Goal: Task Accomplishment & Management: Use online tool/utility

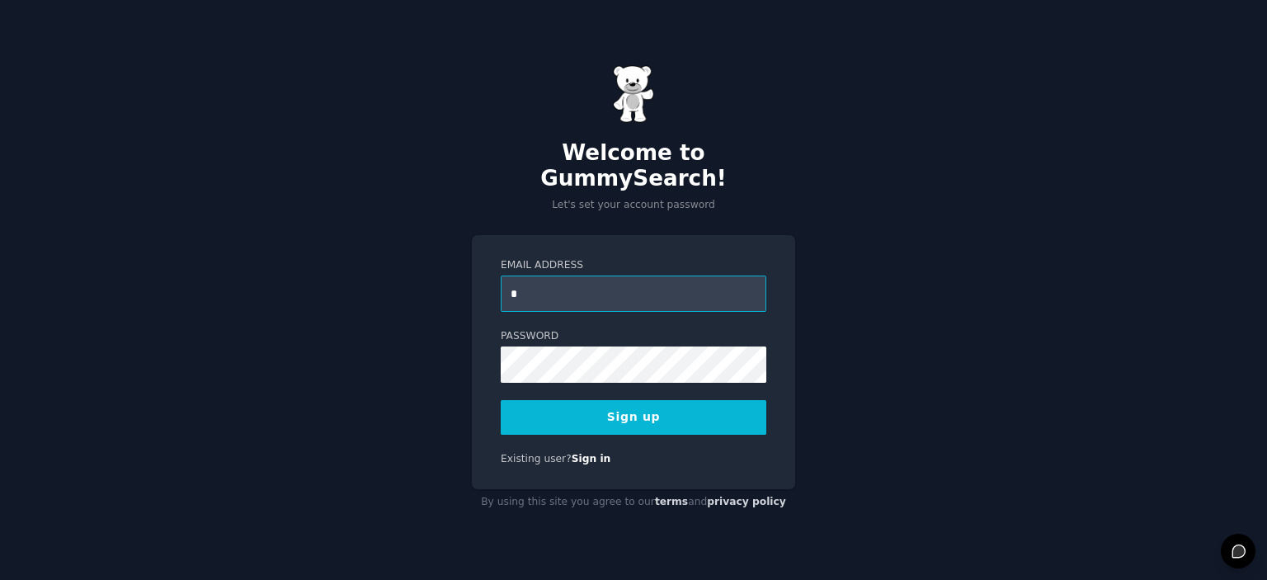
type input "**********"
click at [607, 412] on button "Sign up" at bounding box center [634, 417] width 266 height 35
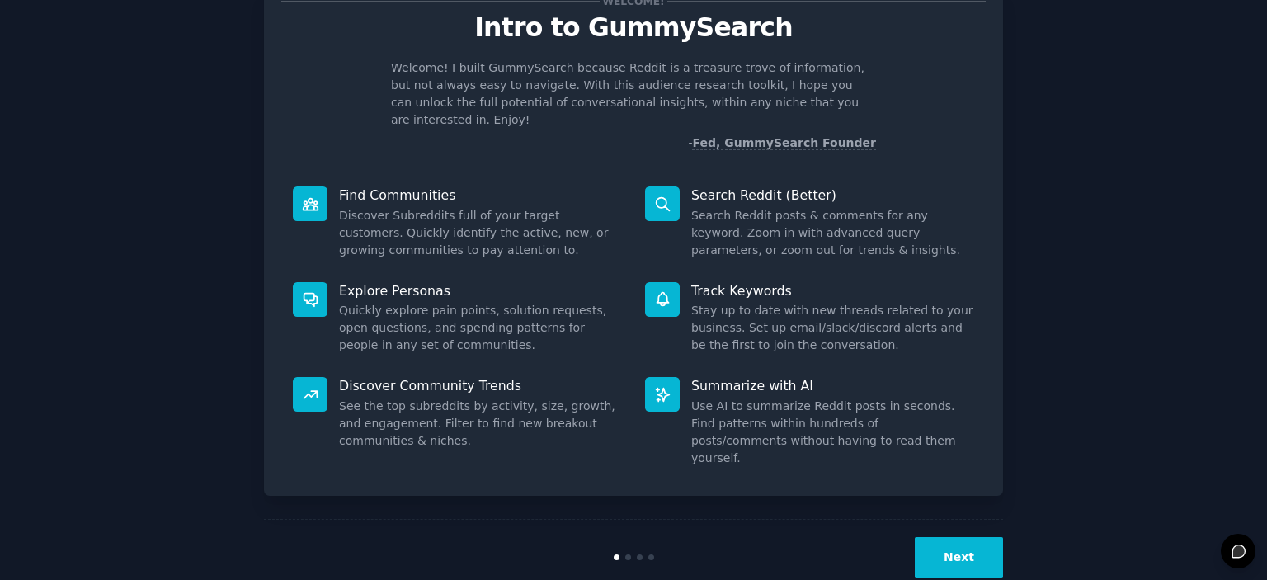
scroll to position [65, 0]
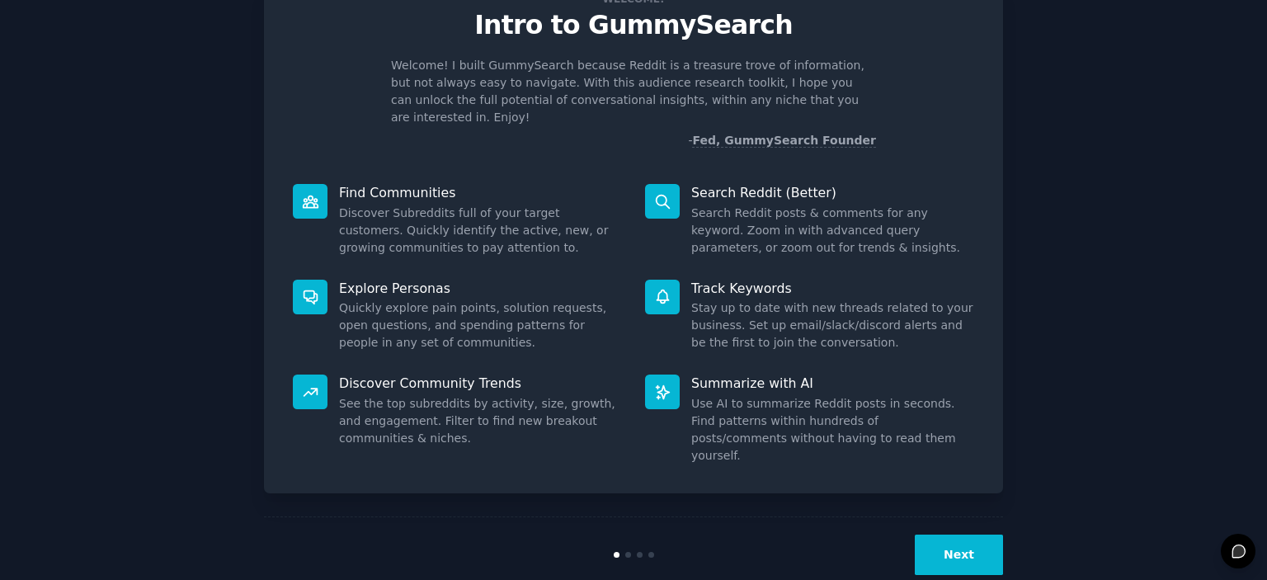
click at [974, 535] on button "Next" at bounding box center [959, 555] width 88 height 40
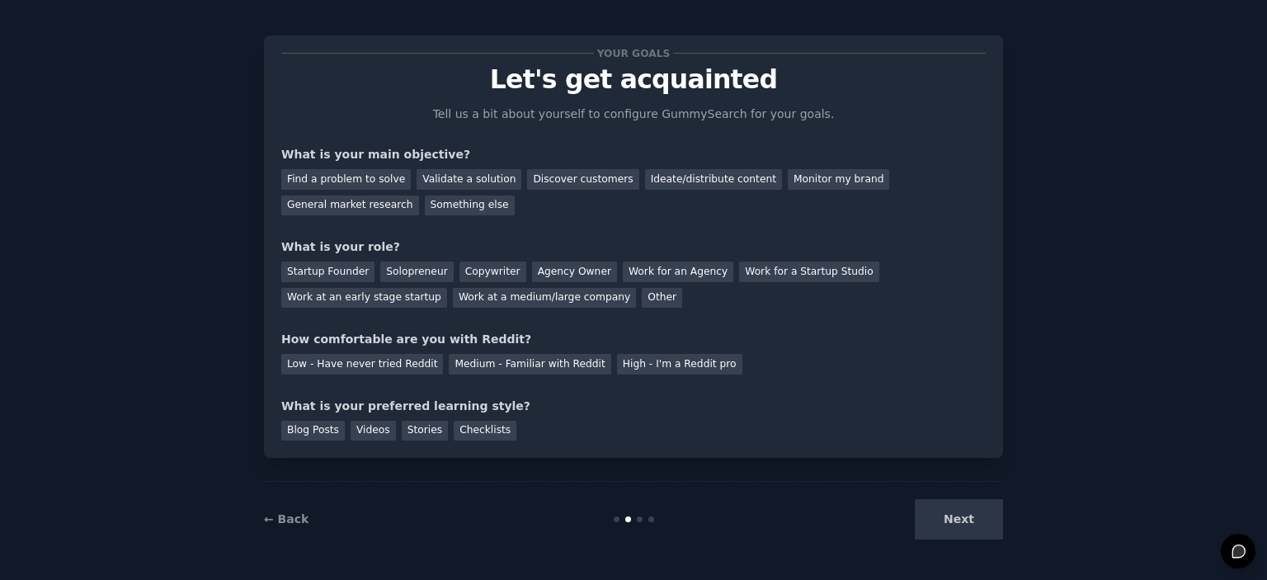
scroll to position [10, 0]
click at [974, 530] on div "Next" at bounding box center [880, 520] width 247 height 40
click at [964, 524] on div "Next" at bounding box center [880, 520] width 247 height 40
click at [633, 519] on div at bounding box center [634, 520] width 247 height 6
click at [441, 181] on div "Validate a solution" at bounding box center [469, 180] width 105 height 21
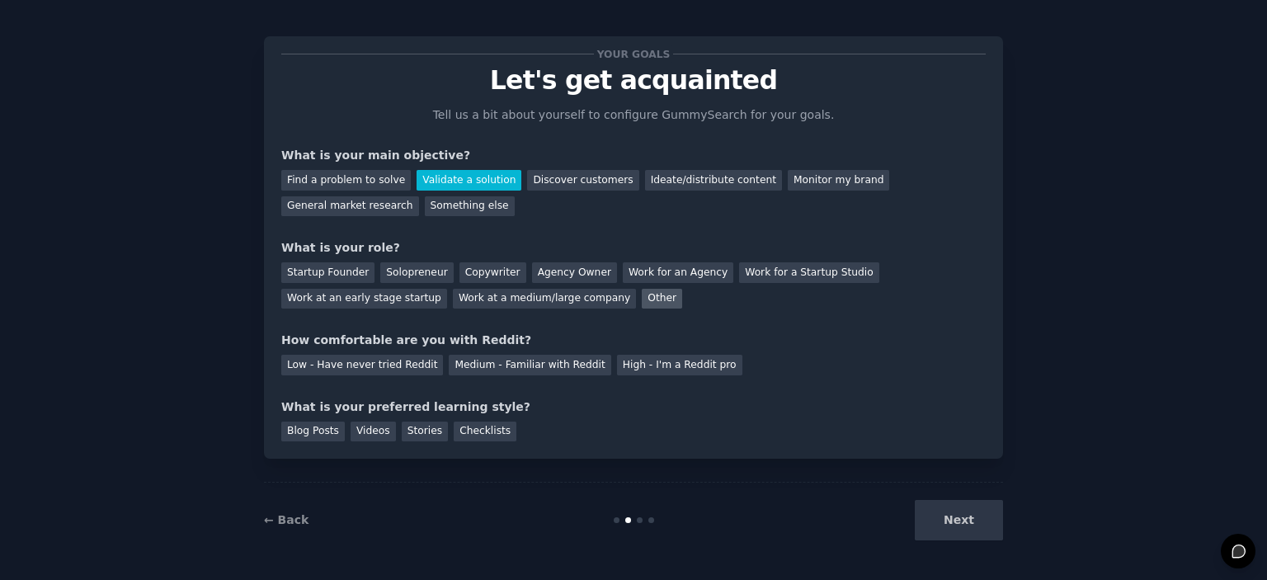
click at [642, 304] on div "Other" at bounding box center [662, 299] width 40 height 21
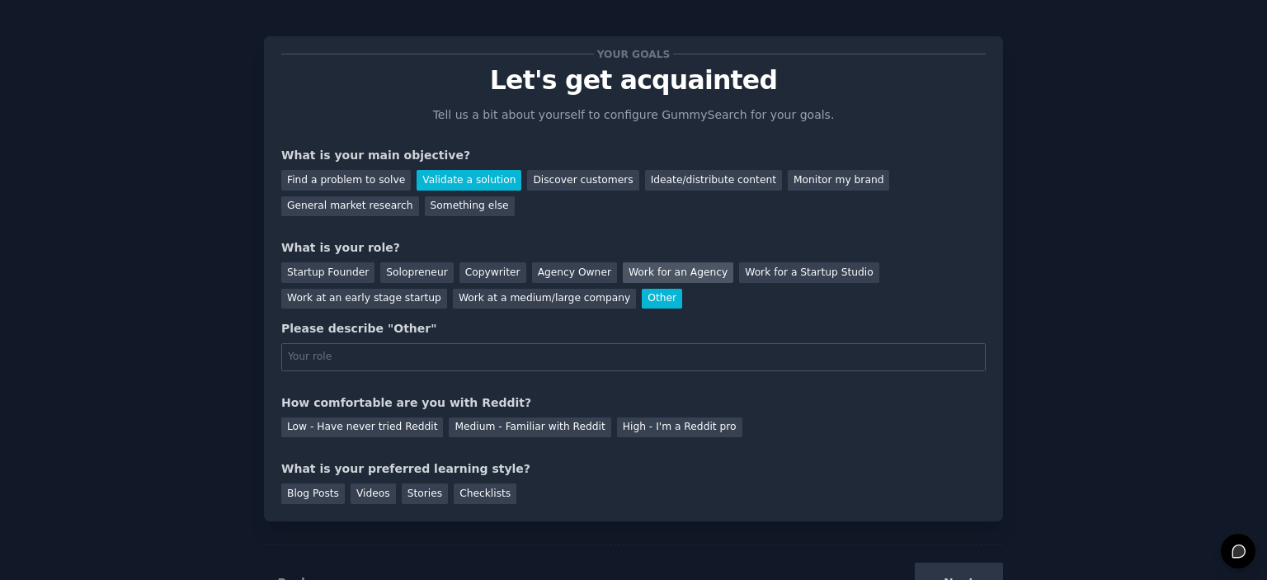
click at [623, 272] on div "Work for an Agency" at bounding box center [678, 272] width 111 height 21
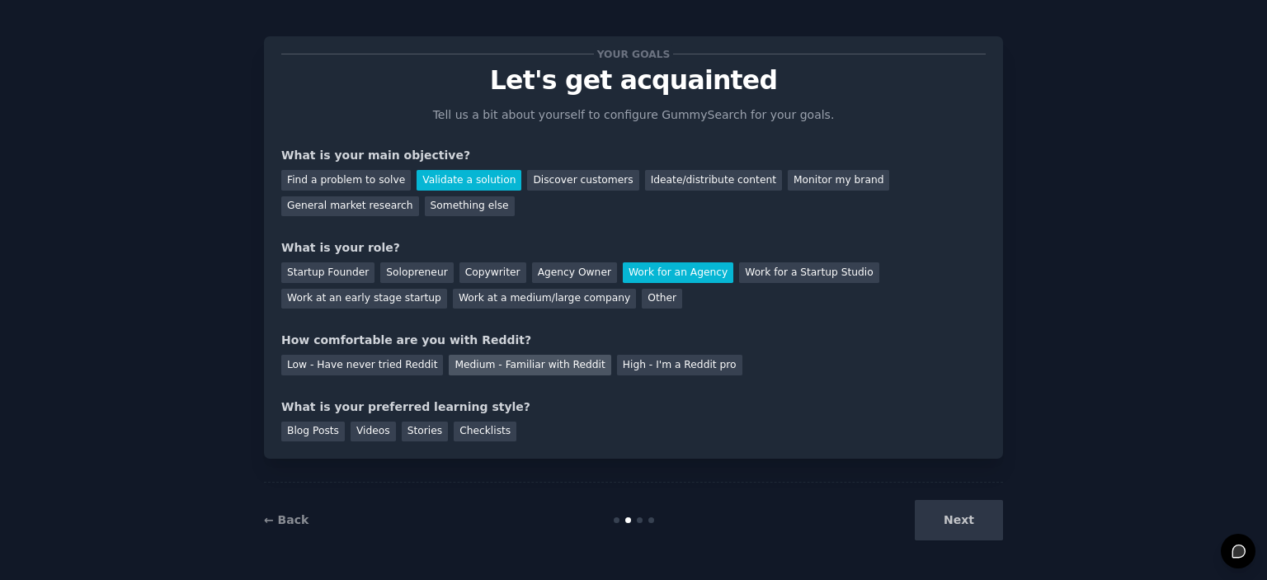
click at [535, 366] on div "Medium - Familiar with Reddit" at bounding box center [530, 365] width 162 height 21
click at [470, 424] on div "Checklists" at bounding box center [485, 432] width 63 height 21
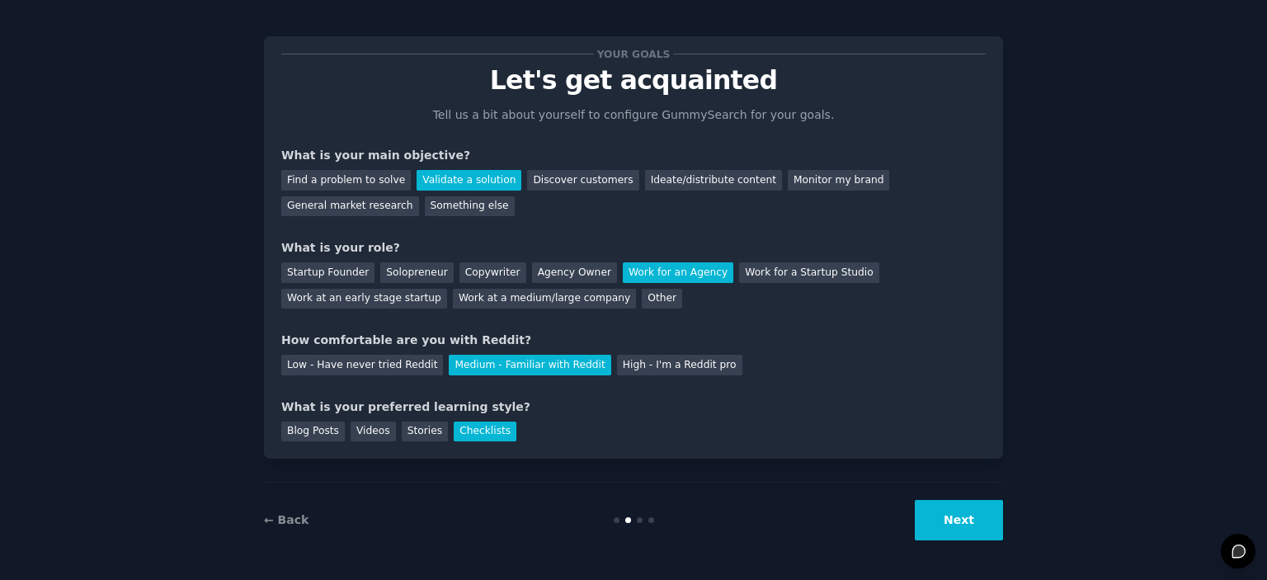
click at [969, 538] on button "Next" at bounding box center [959, 520] width 88 height 40
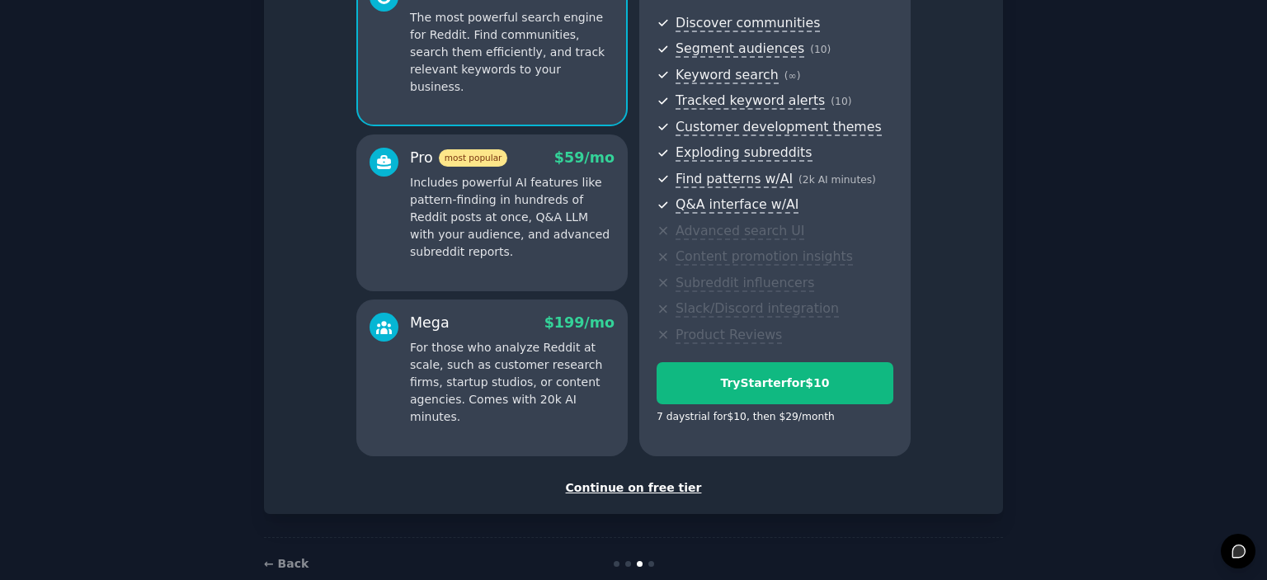
scroll to position [200, 0]
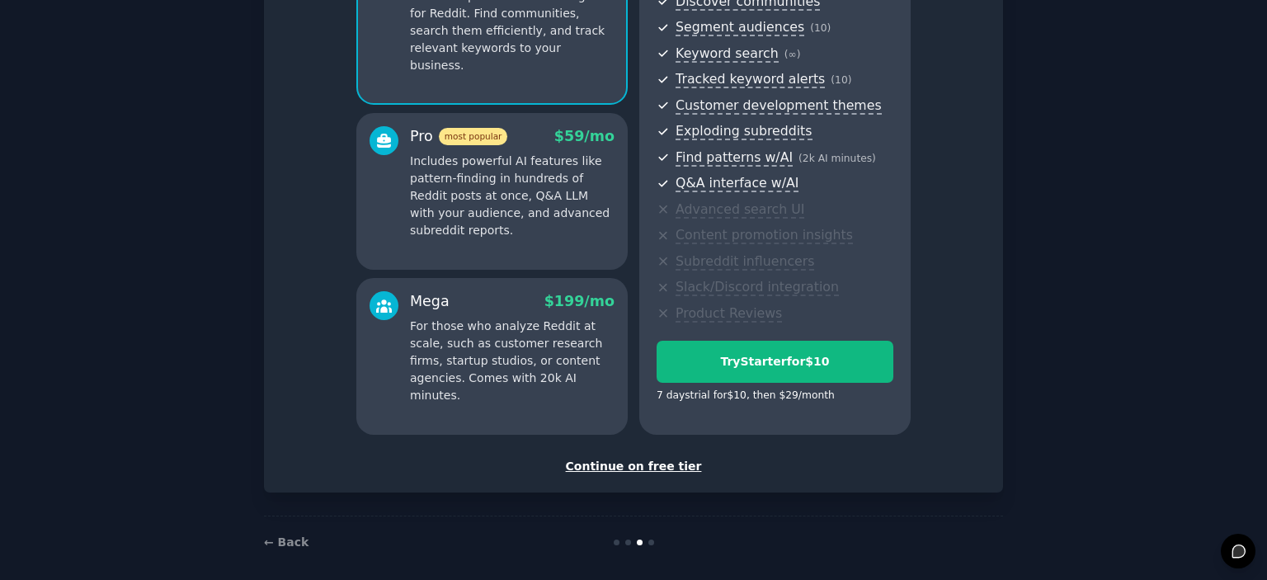
click at [660, 469] on div "Continue on free tier" at bounding box center [633, 466] width 705 height 17
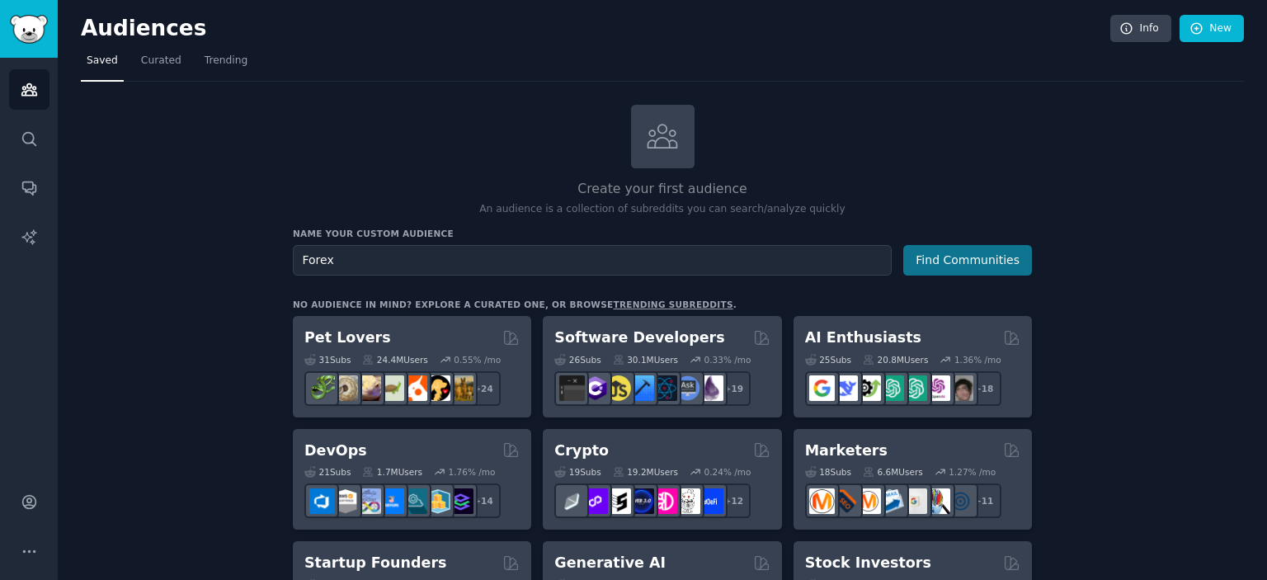
type input "Forex"
click at [987, 252] on button "Find Communities" at bounding box center [967, 260] width 129 height 31
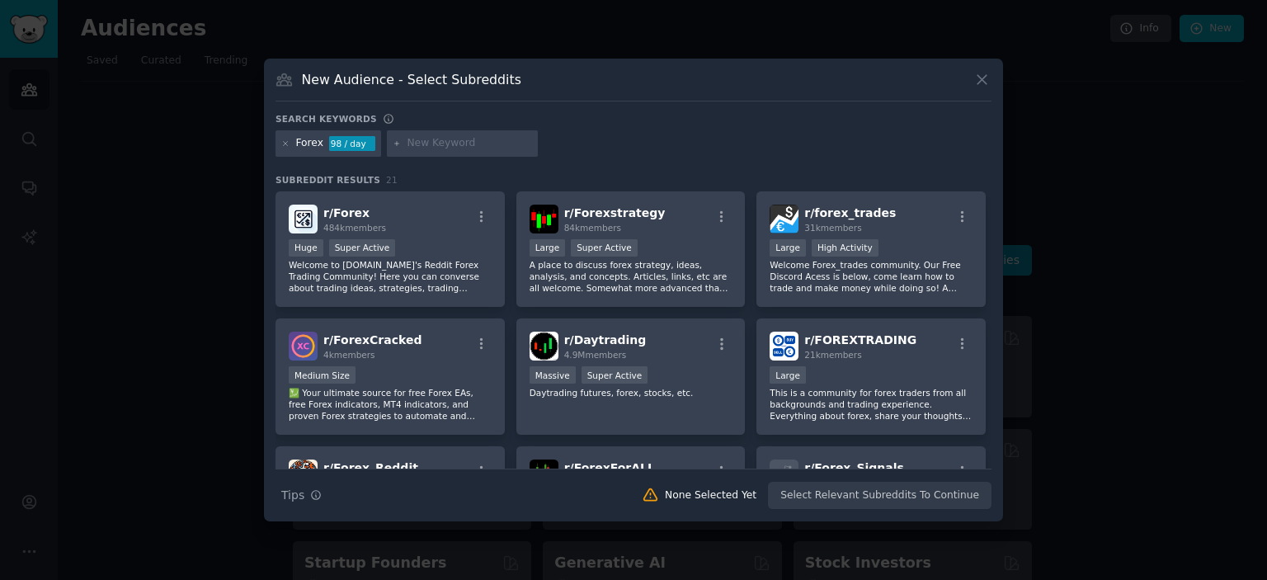
click at [462, 144] on input "text" at bounding box center [469, 143] width 125 height 15
type input "Trading"
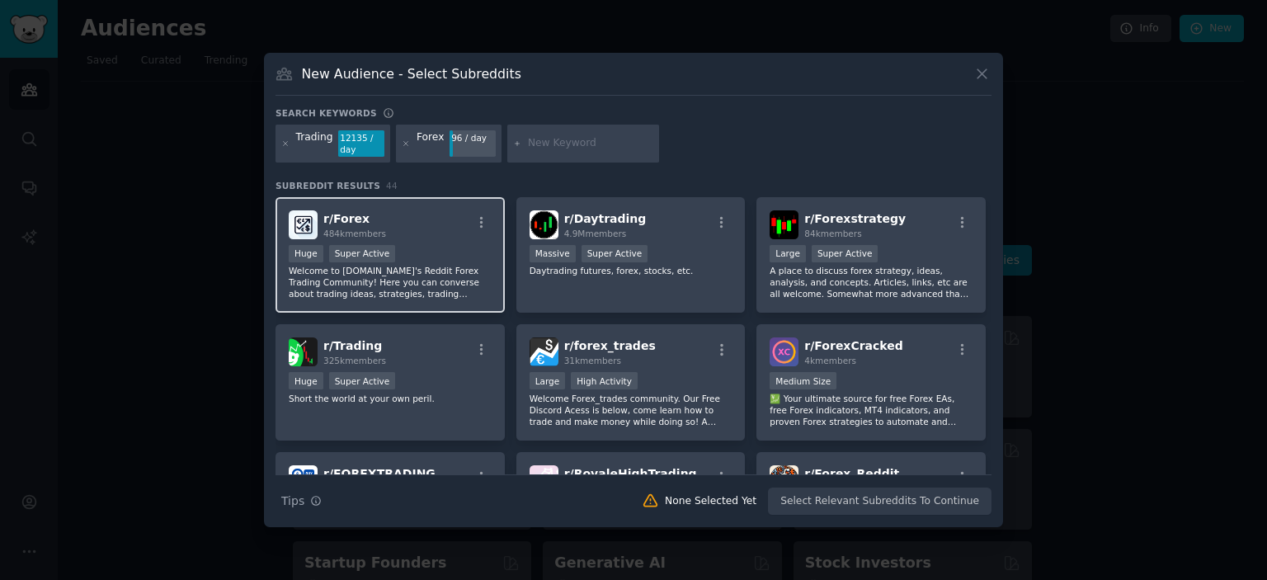
click at [422, 226] on div "r/ Forex 484k members" at bounding box center [390, 224] width 203 height 29
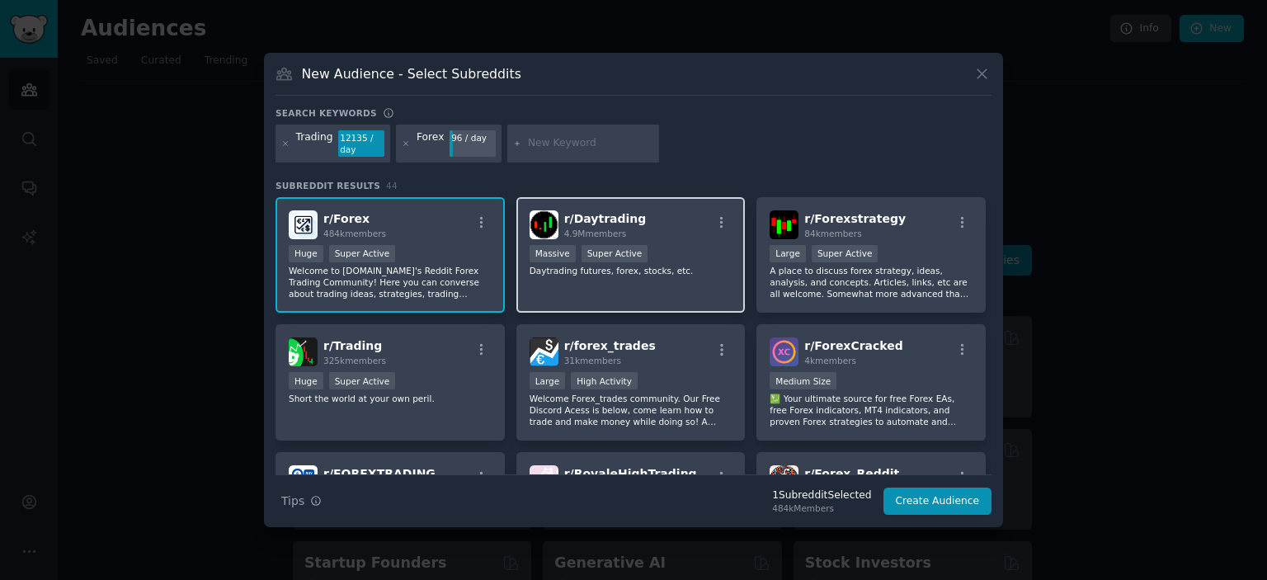
click at [634, 291] on div "r/ Daytrading 4.9M members 1,000,000+ members Massive Super Active Daytrading f…" at bounding box center [630, 255] width 229 height 116
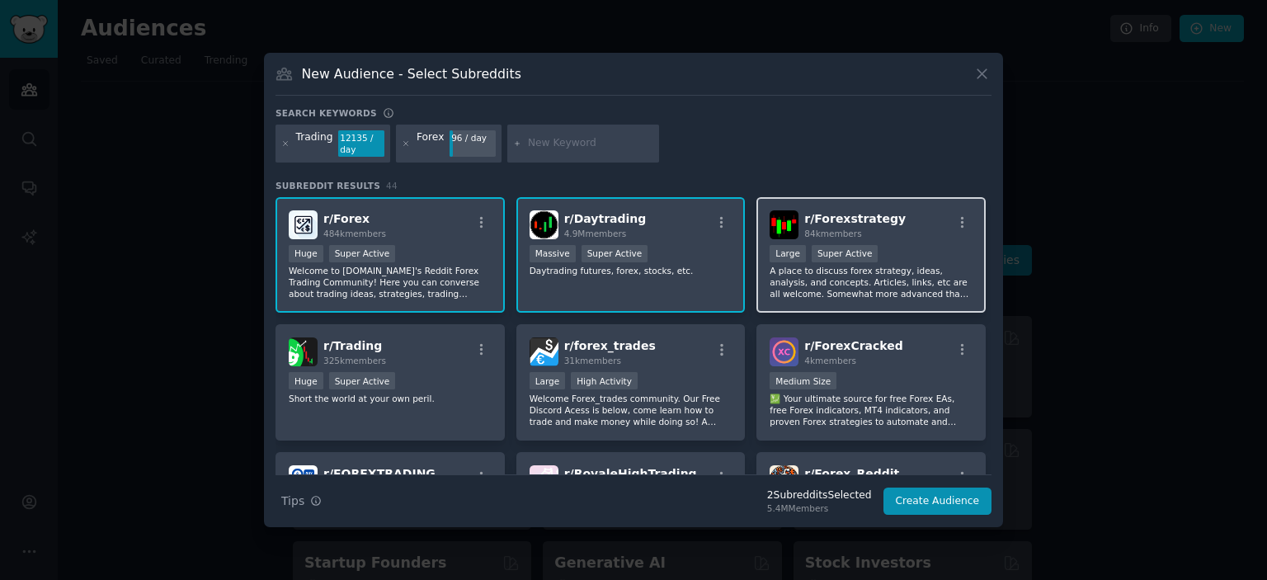
click at [856, 284] on p "A place to discuss forex strategy, ideas, analysis, and concepts. Articles, lin…" at bounding box center [871, 282] width 203 height 35
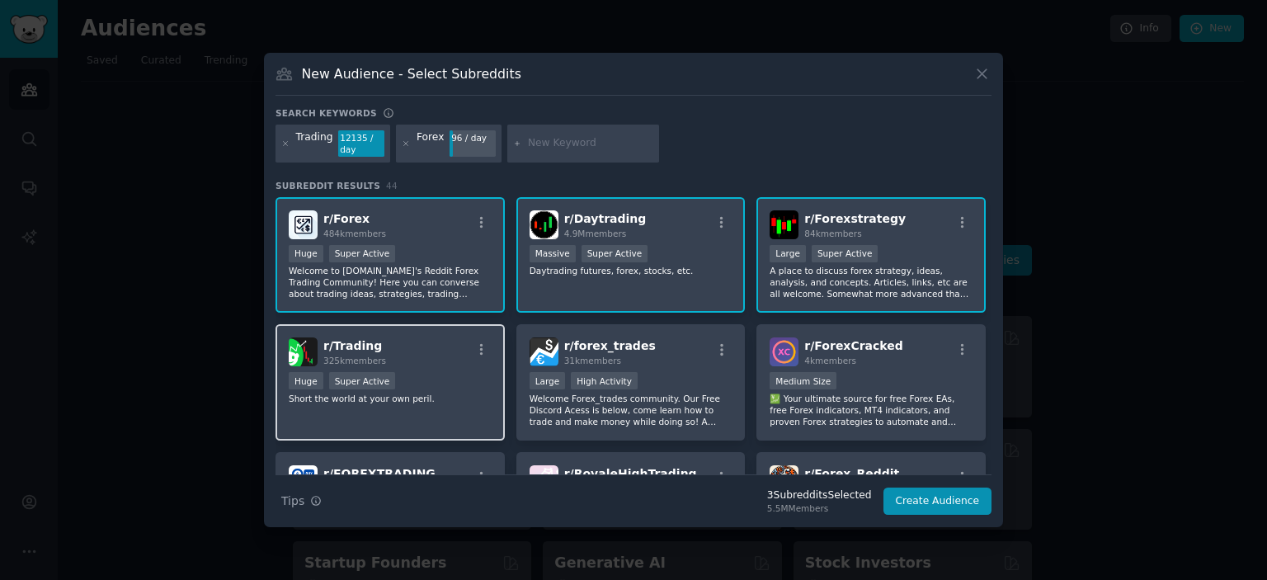
click at [396, 398] on p "Short the world at your own peril." at bounding box center [390, 399] width 203 height 12
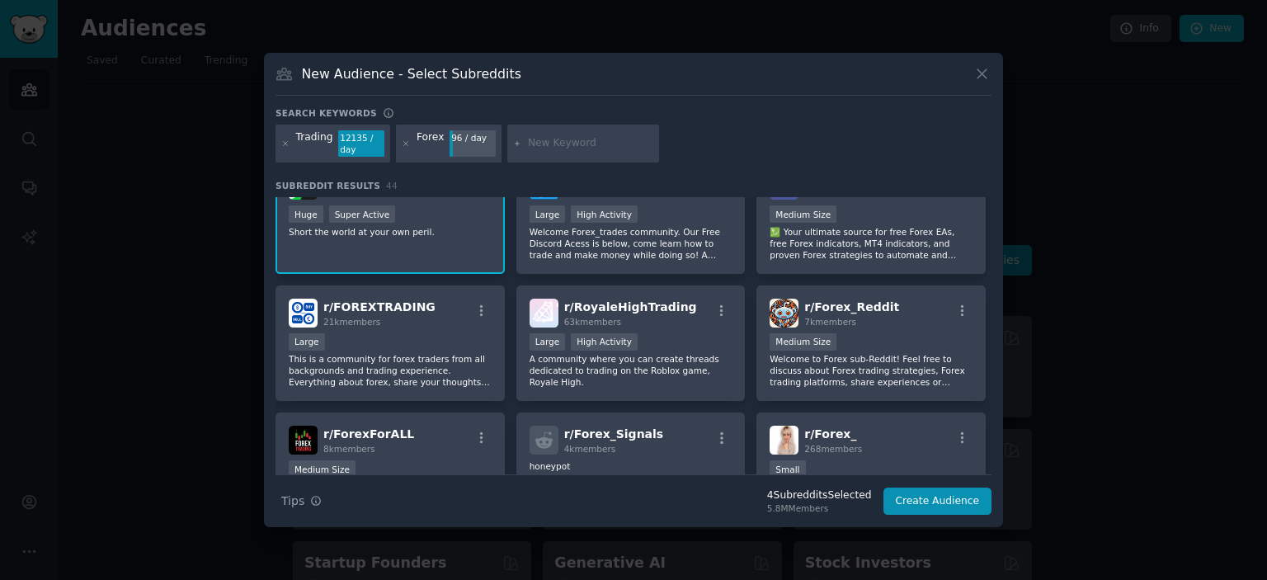
scroll to position [167, 0]
click at [447, 323] on div "r/ FOREXTRADING 21k members" at bounding box center [390, 312] width 203 height 29
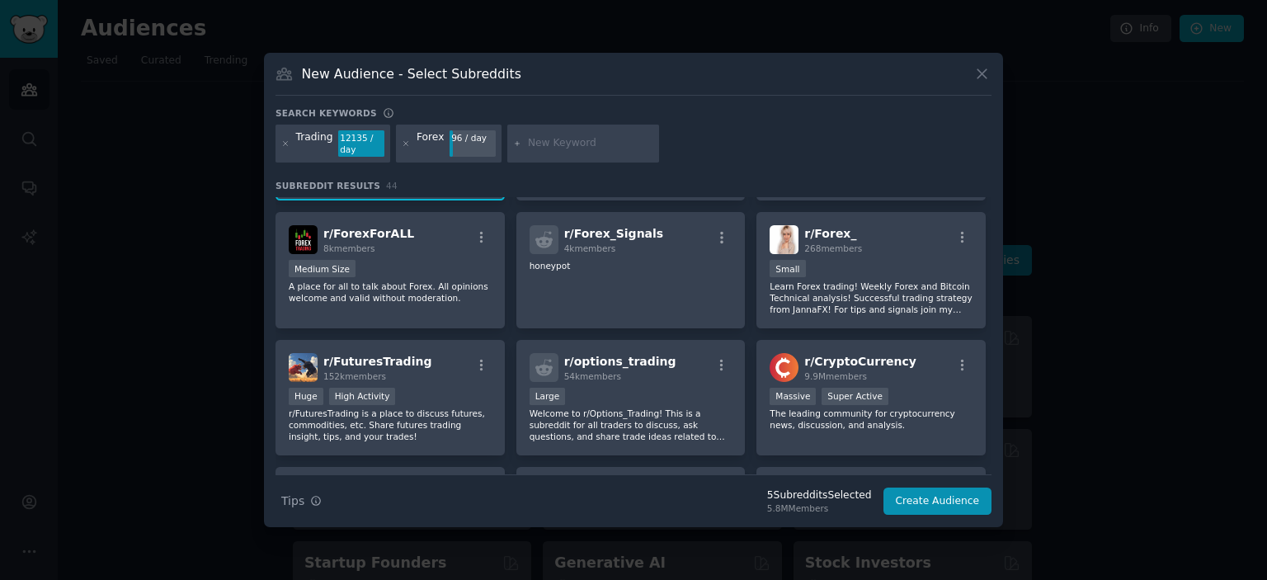
scroll to position [409, 0]
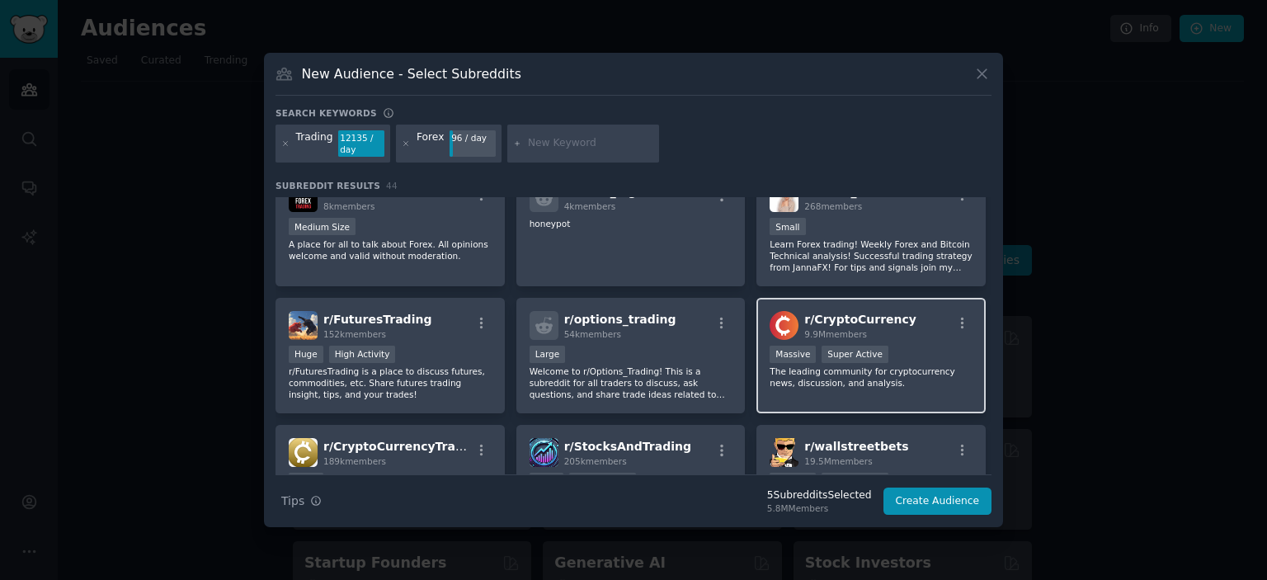
click at [911, 369] on p "The leading community for cryptocurrency news, discussion, and analysis." at bounding box center [871, 376] width 203 height 23
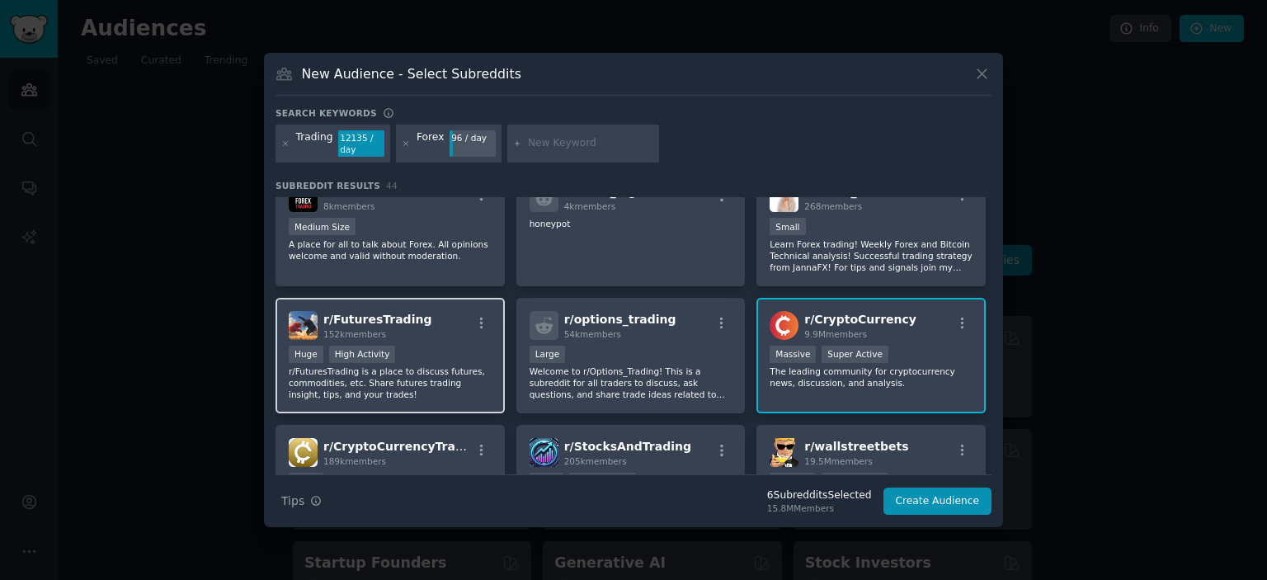
click at [427, 353] on div "Huge High Activity" at bounding box center [390, 356] width 203 height 21
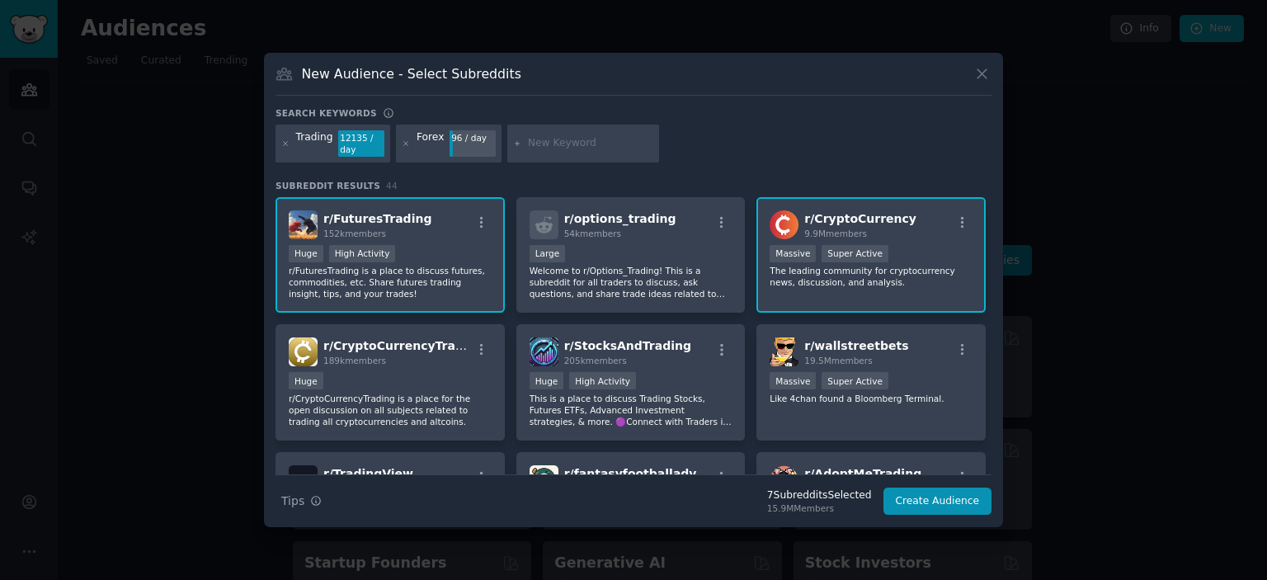
scroll to position [531, 0]
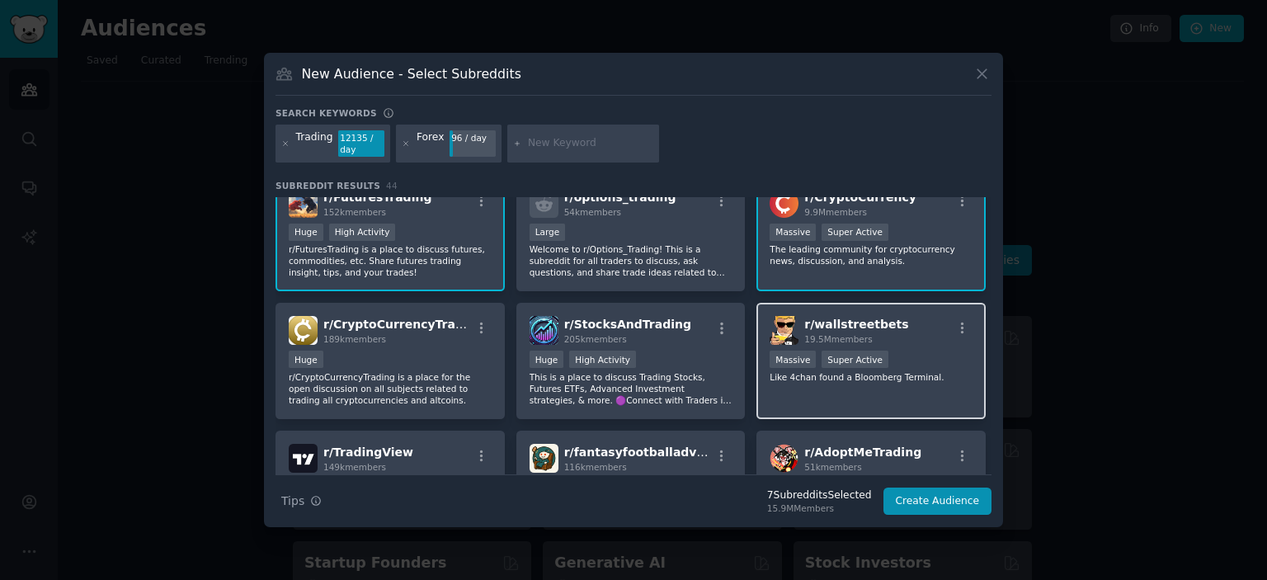
click at [905, 346] on div "r/ wallstreetbets 19.5M members >= 95th percentile for submissions / day Massiv…" at bounding box center [871, 361] width 229 height 116
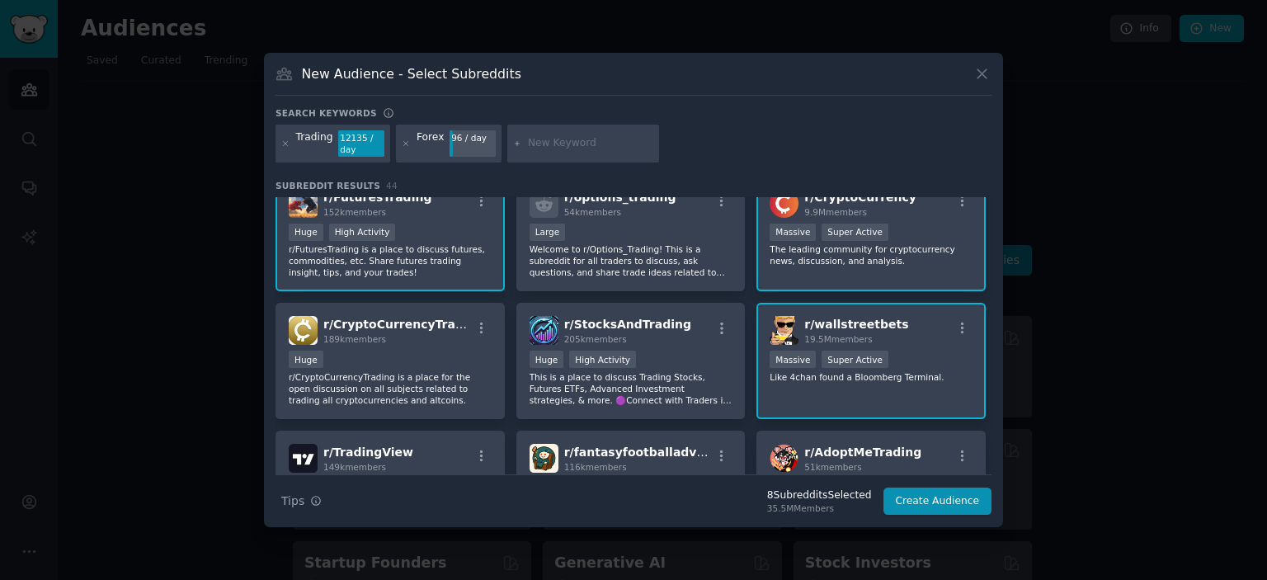
click at [917, 341] on div "r/ wallstreetbets 19.5M members >= 95th percentile for submissions / day Massiv…" at bounding box center [871, 361] width 229 height 116
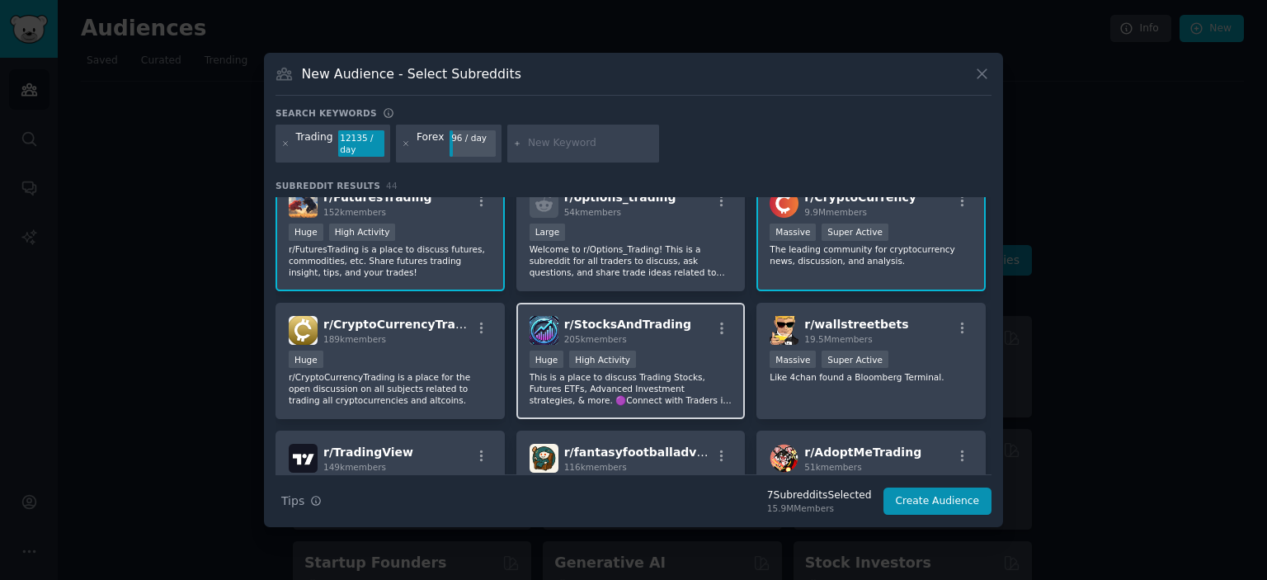
click at [644, 371] on p "This is a place to discuss Trading Stocks, Futures ETFs, Advanced Investment st…" at bounding box center [631, 388] width 203 height 35
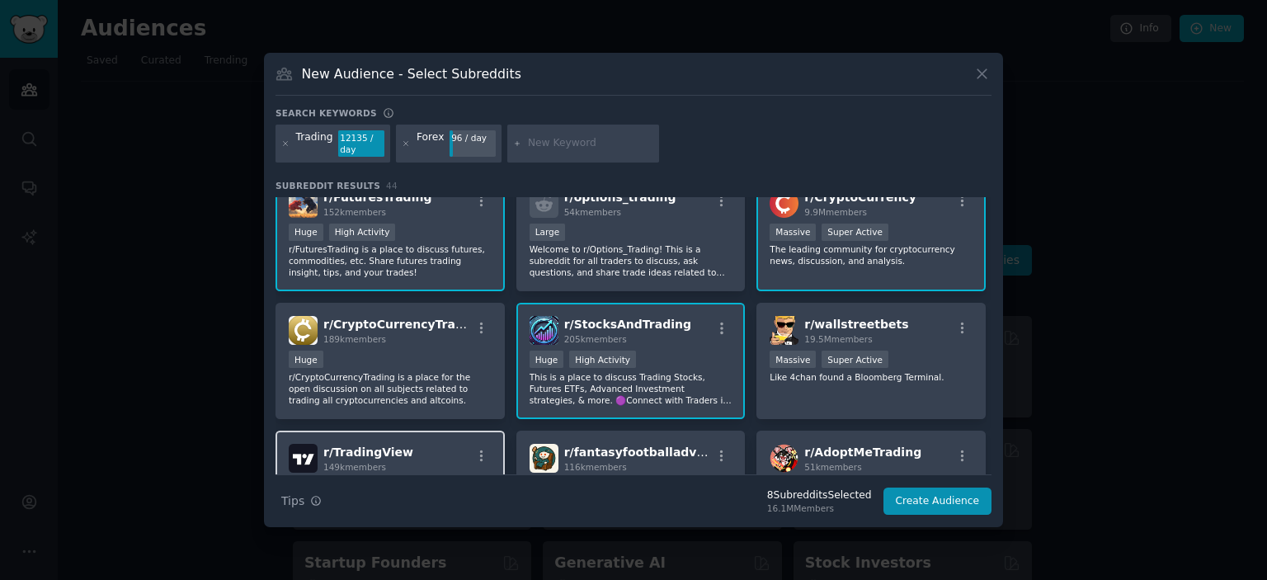
click at [428, 444] on div "r/ TradingView 149k members" at bounding box center [390, 458] width 203 height 29
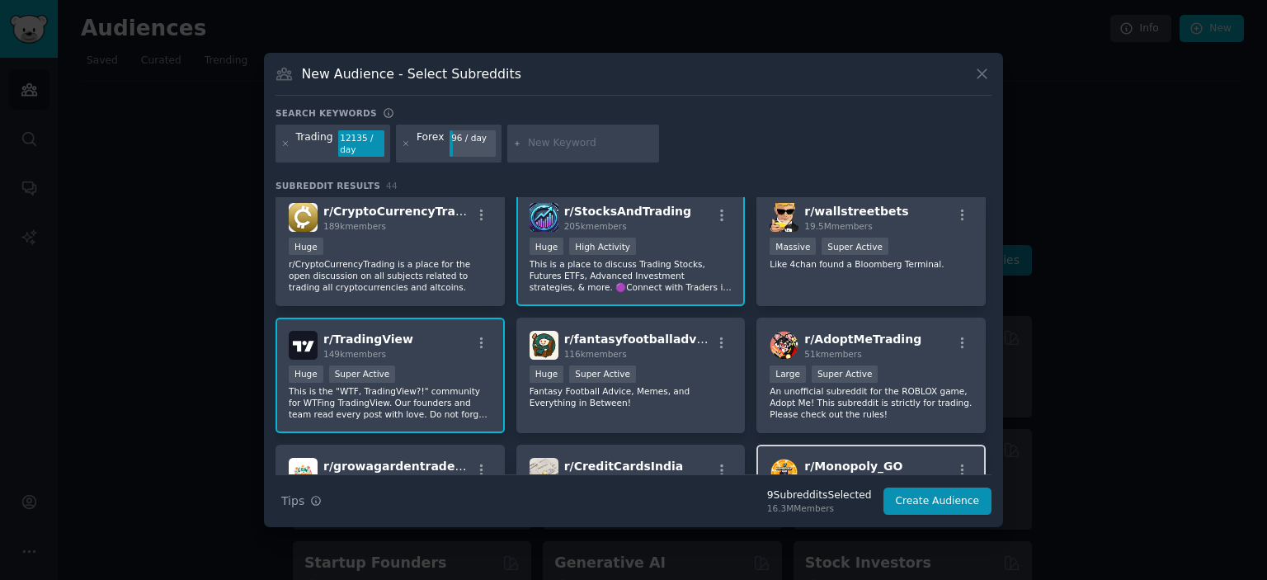
scroll to position [594, 0]
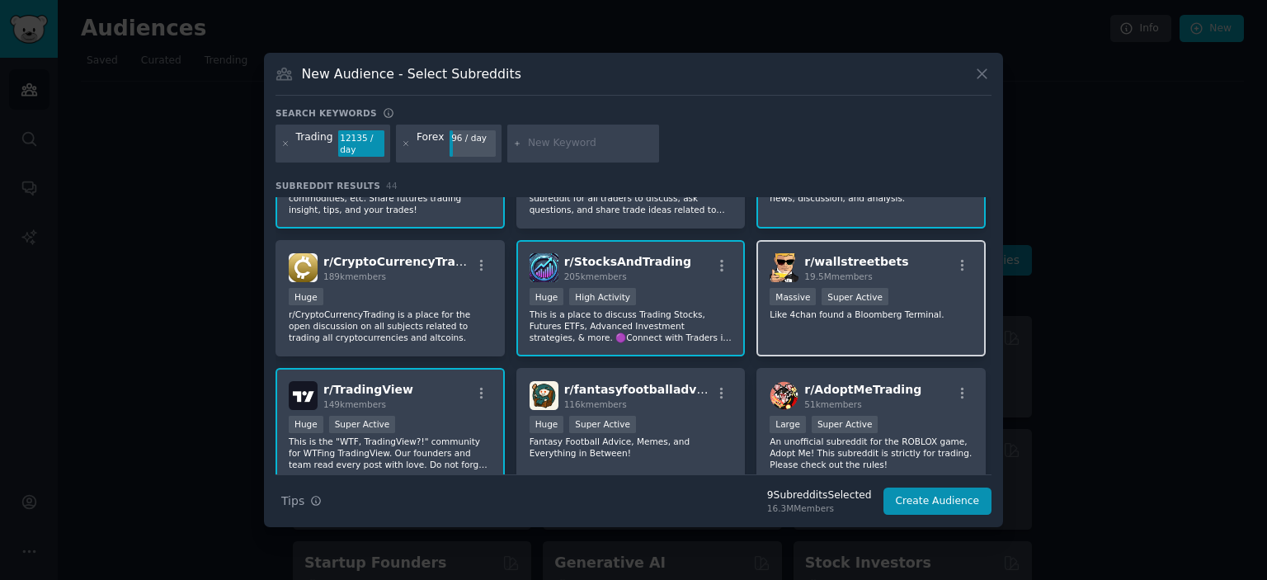
click at [912, 288] on div ">= 95th percentile for submissions / day Massive Super Active" at bounding box center [871, 298] width 203 height 21
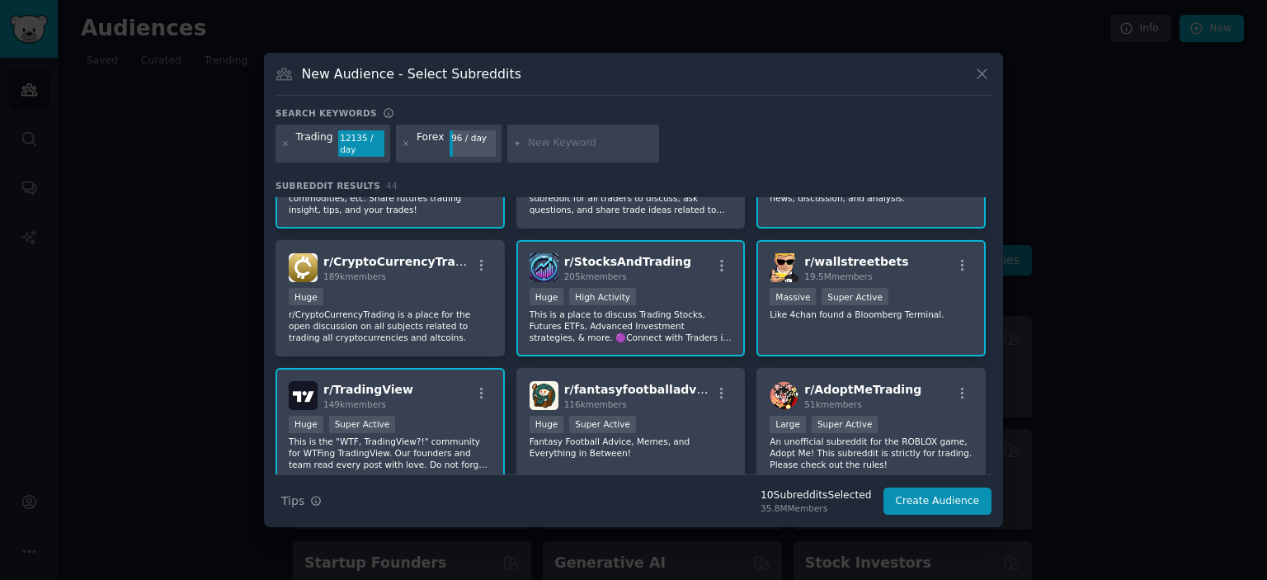
click at [590, 134] on div at bounding box center [583, 144] width 152 height 38
click at [578, 153] on div at bounding box center [583, 144] width 152 height 38
click at [548, 148] on input "text" at bounding box center [590, 143] width 125 height 15
type input "bitcoin"
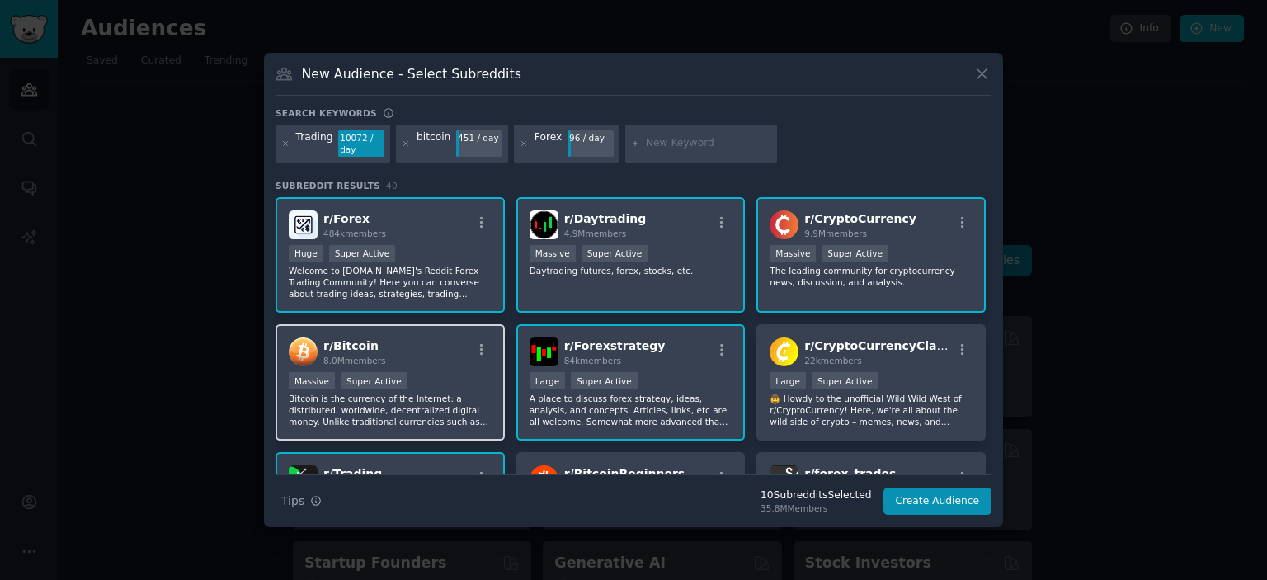
click at [448, 372] on div "Massive Super Active" at bounding box center [390, 382] width 203 height 21
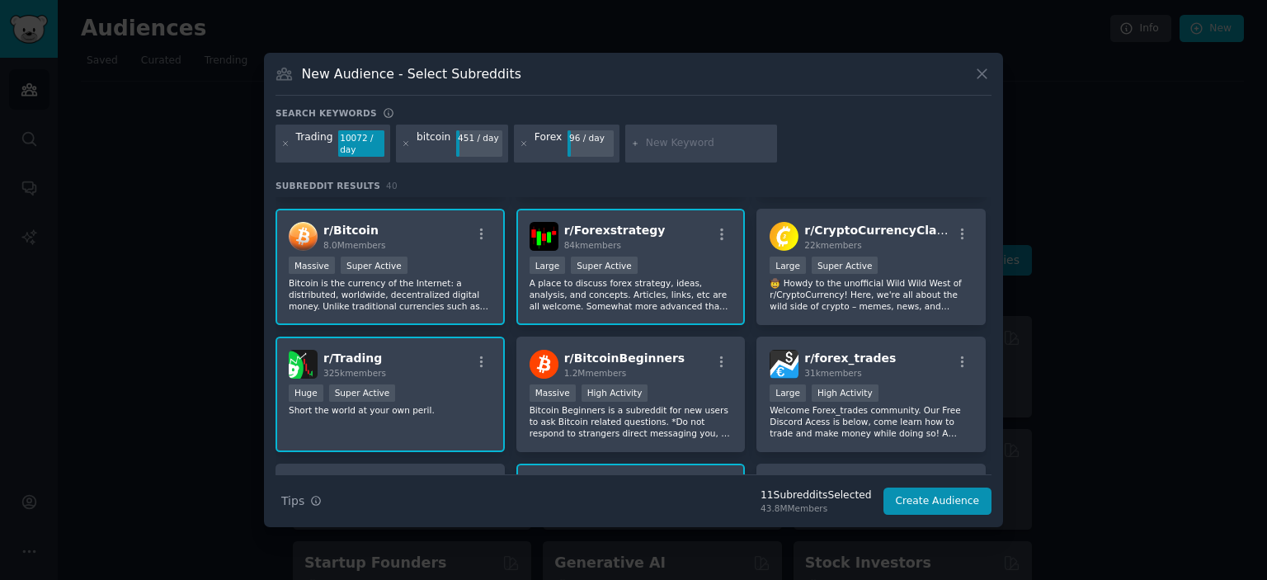
scroll to position [101, 0]
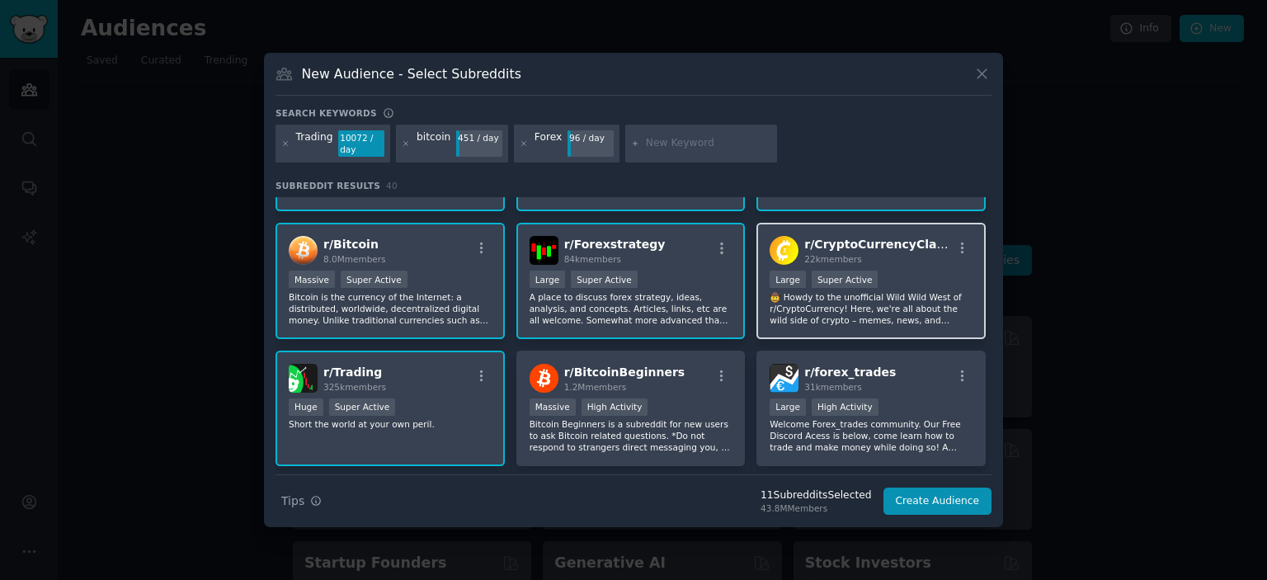
drag, startPoint x: 919, startPoint y: 298, endPoint x: 889, endPoint y: 293, distance: 30.1
click at [889, 293] on p "🤠 Howdy to the unofficial Wild Wild West of r/CryptoCurrency! Here, we're all a…" at bounding box center [871, 308] width 203 height 35
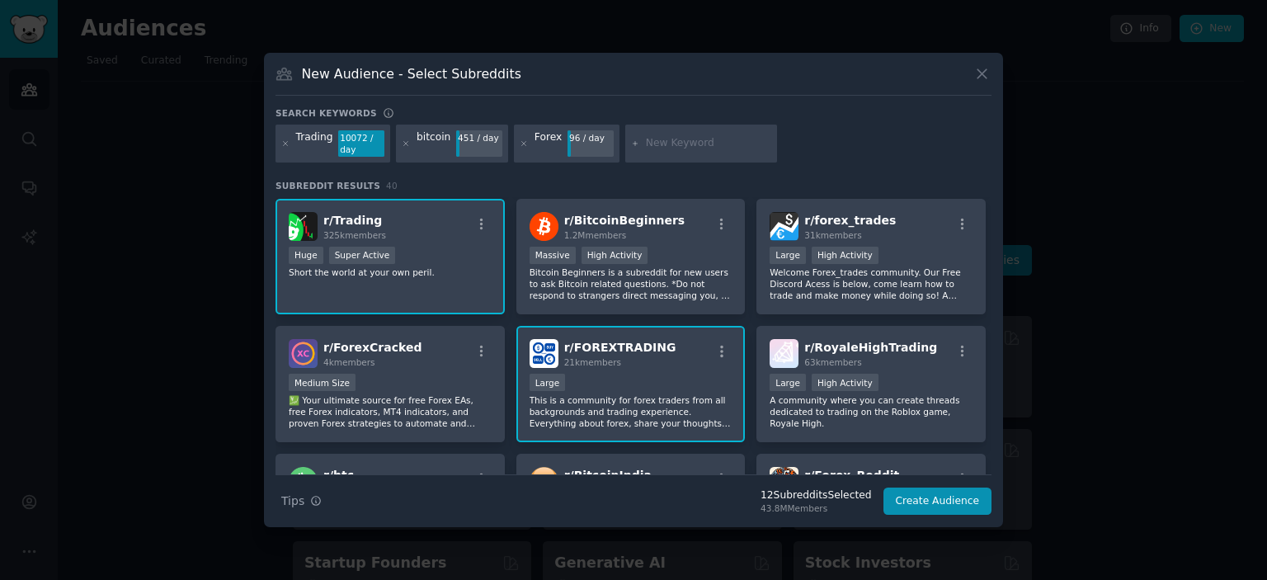
scroll to position [262, 0]
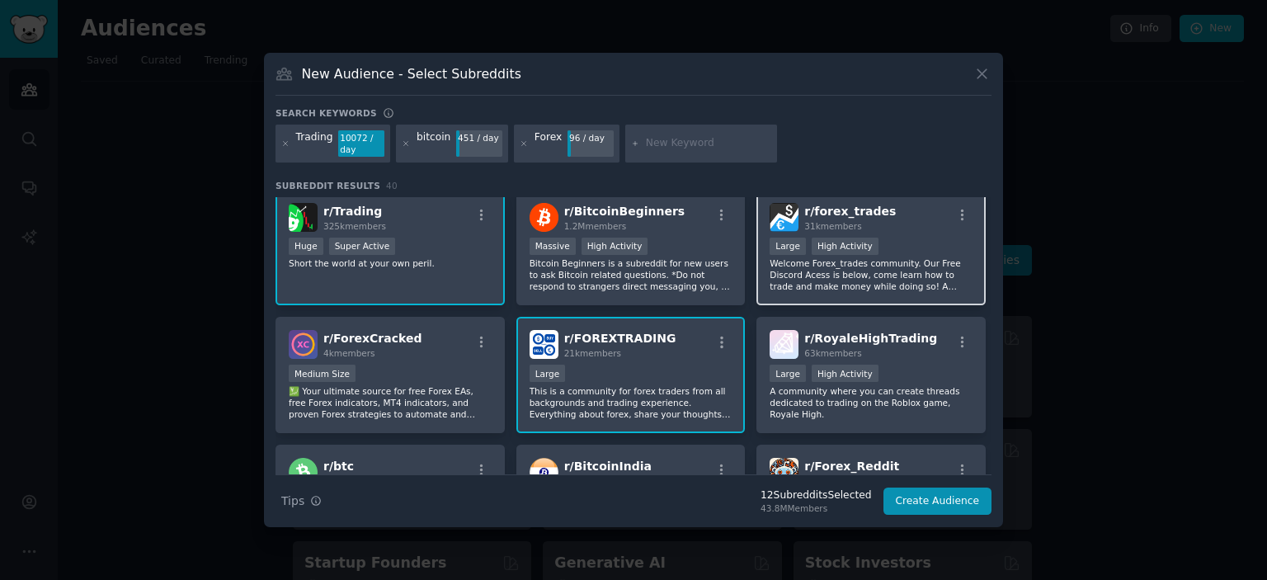
click at [888, 270] on p "Welcome Forex_trades community. Our Free Discord Acess is below, come learn how…" at bounding box center [871, 274] width 203 height 35
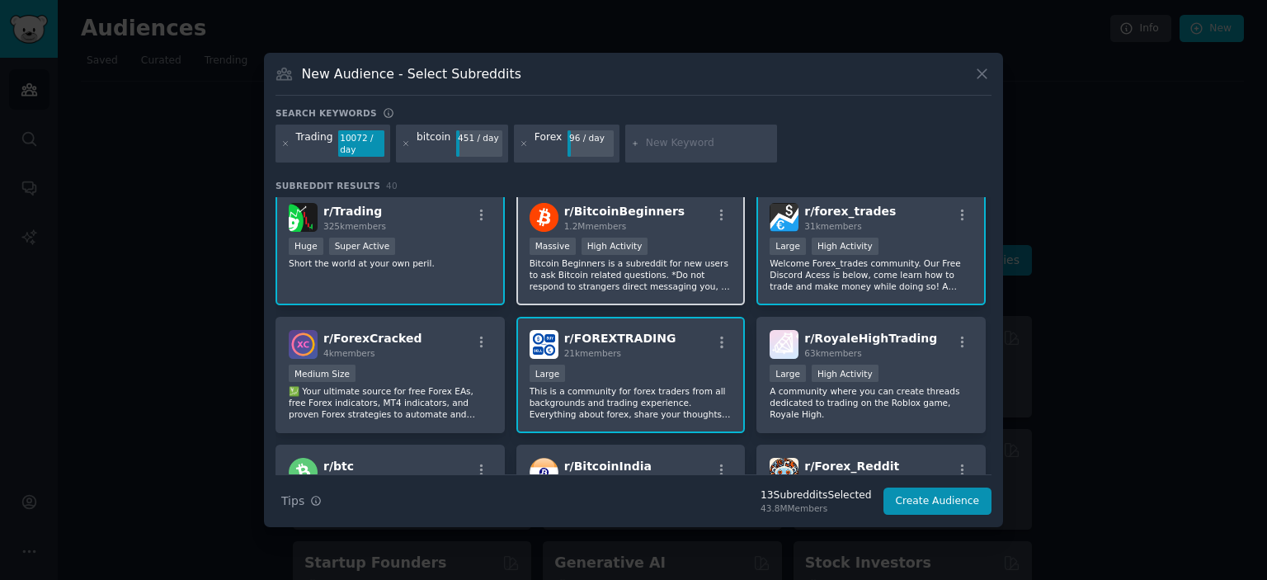
click at [657, 259] on p "Bitcoin Beginners is a subreddit for new users to ask Bitcoin related questions…" at bounding box center [631, 274] width 203 height 35
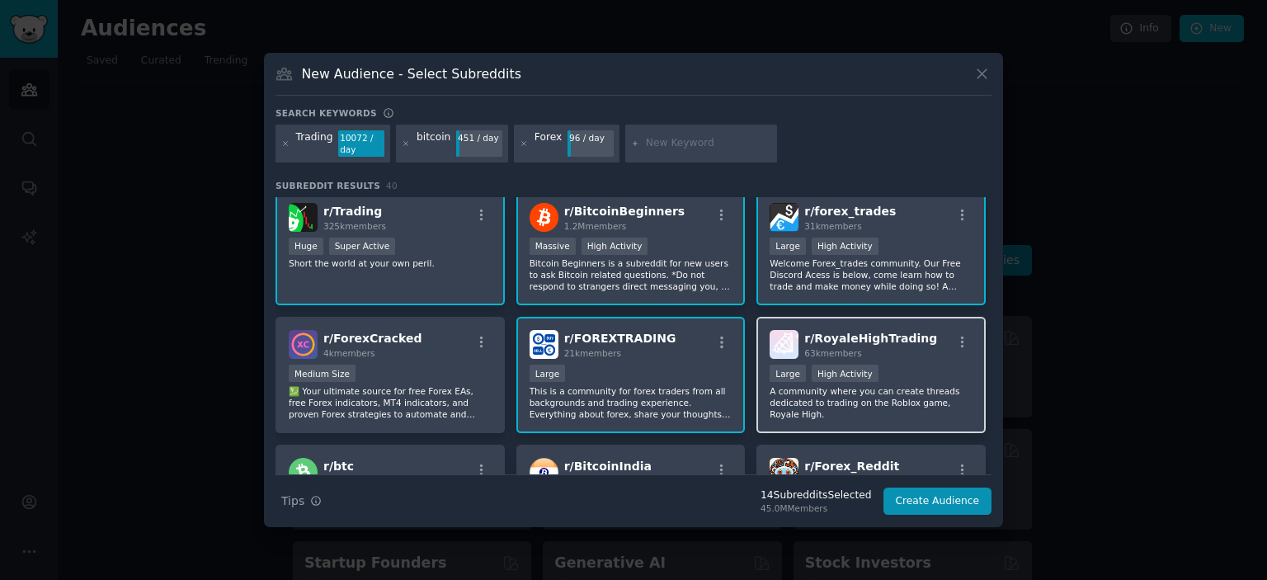
click at [924, 398] on p "A community where you can create threads dedicated to trading on the Roblox gam…" at bounding box center [871, 402] width 203 height 35
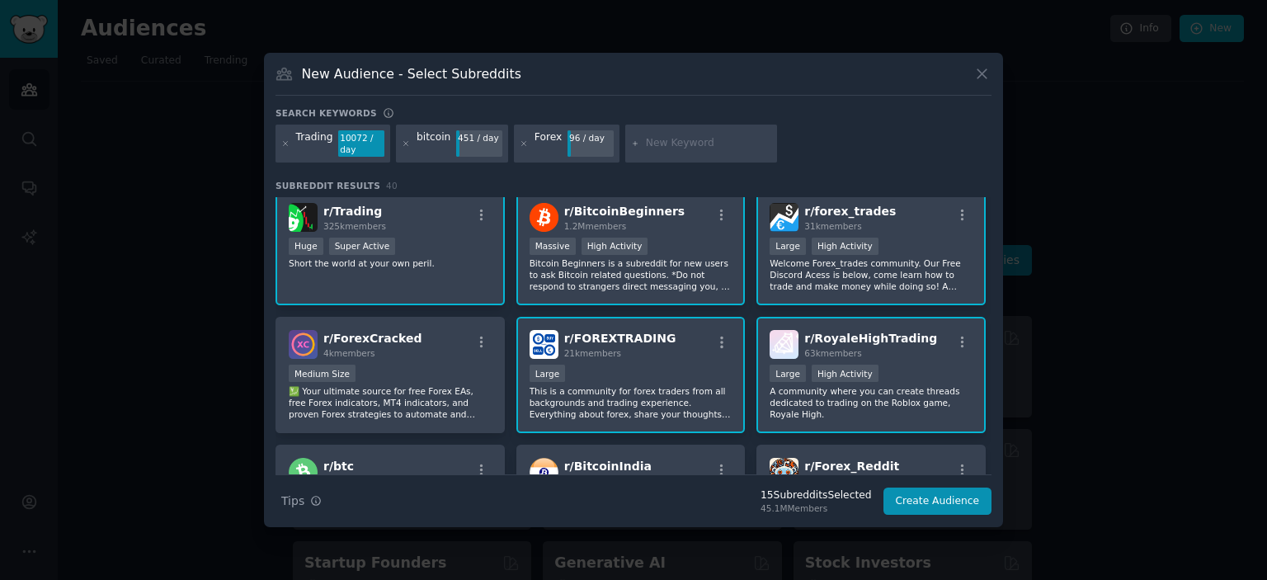
click at [911, 390] on p "A community where you can create threads dedicated to trading on the Roblox gam…" at bounding box center [871, 402] width 203 height 35
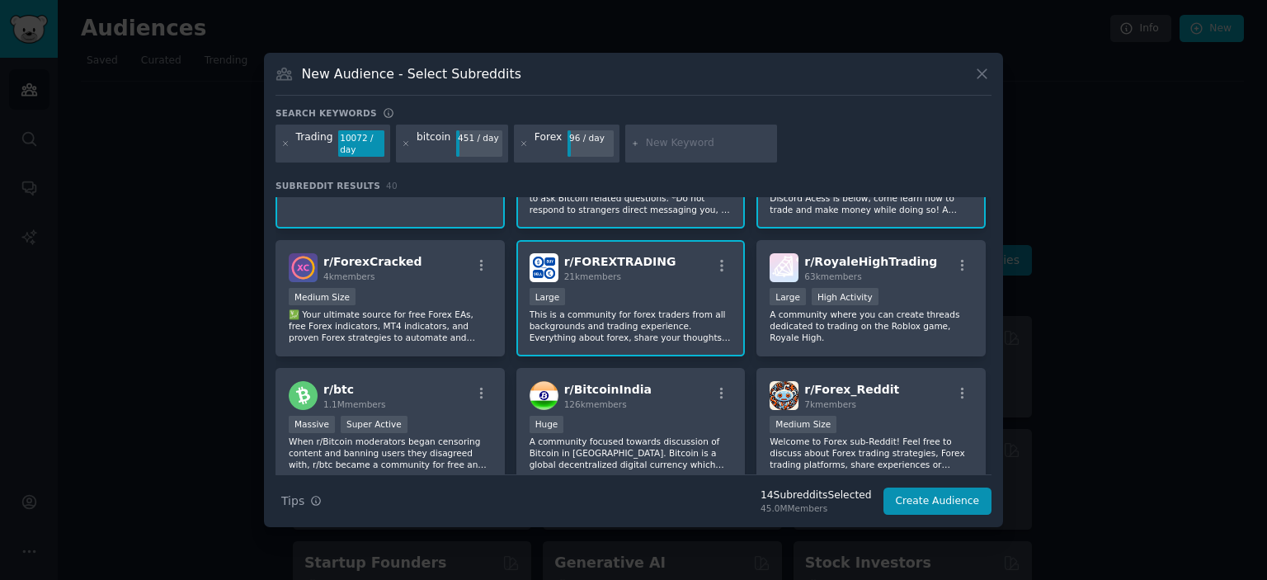
scroll to position [340, 0]
click at [965, 501] on button "Create Audience" at bounding box center [938, 502] width 109 height 28
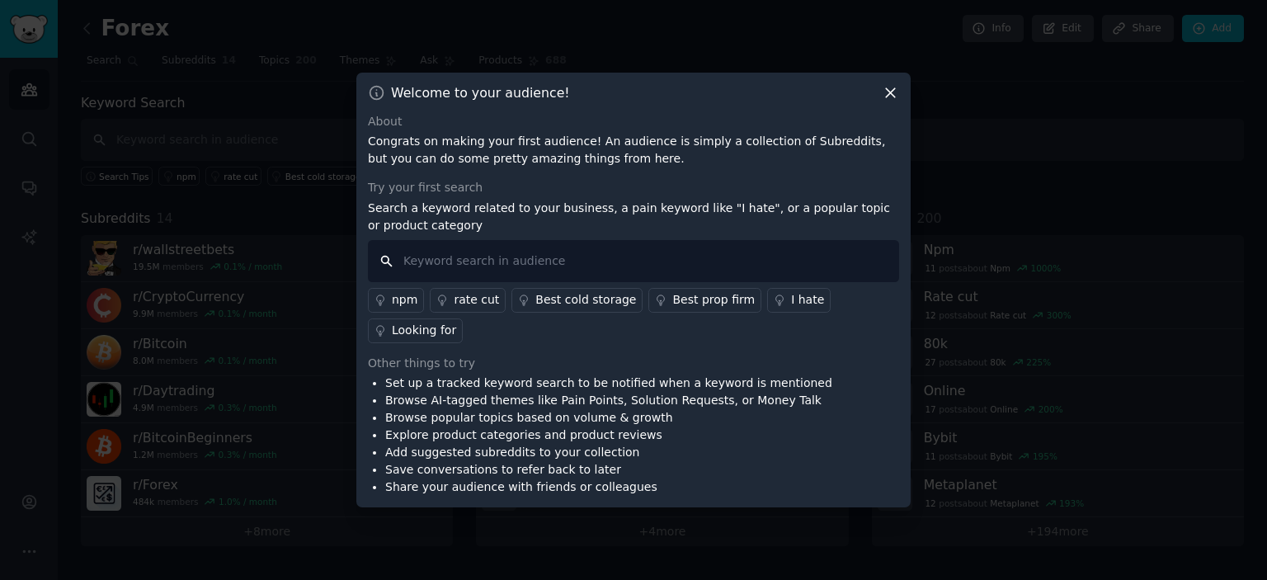
click at [488, 280] on input "text" at bounding box center [633, 261] width 531 height 42
type input "what happened"
click at [895, 101] on icon at bounding box center [890, 92] width 17 height 17
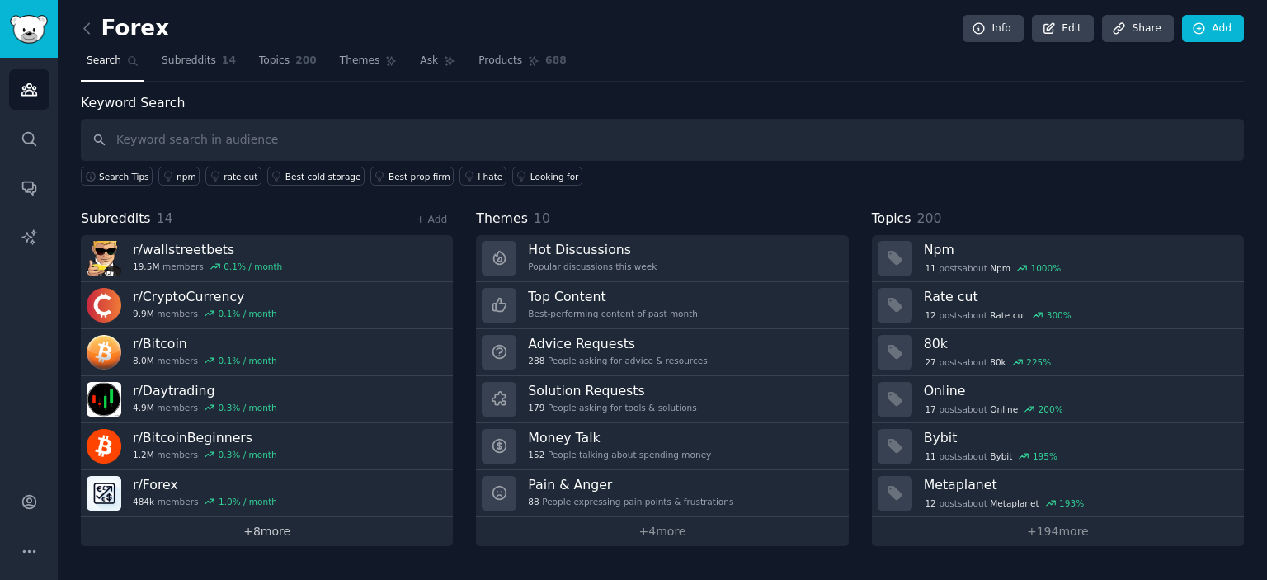
click at [370, 534] on link "+ 8 more" at bounding box center [267, 531] width 372 height 29
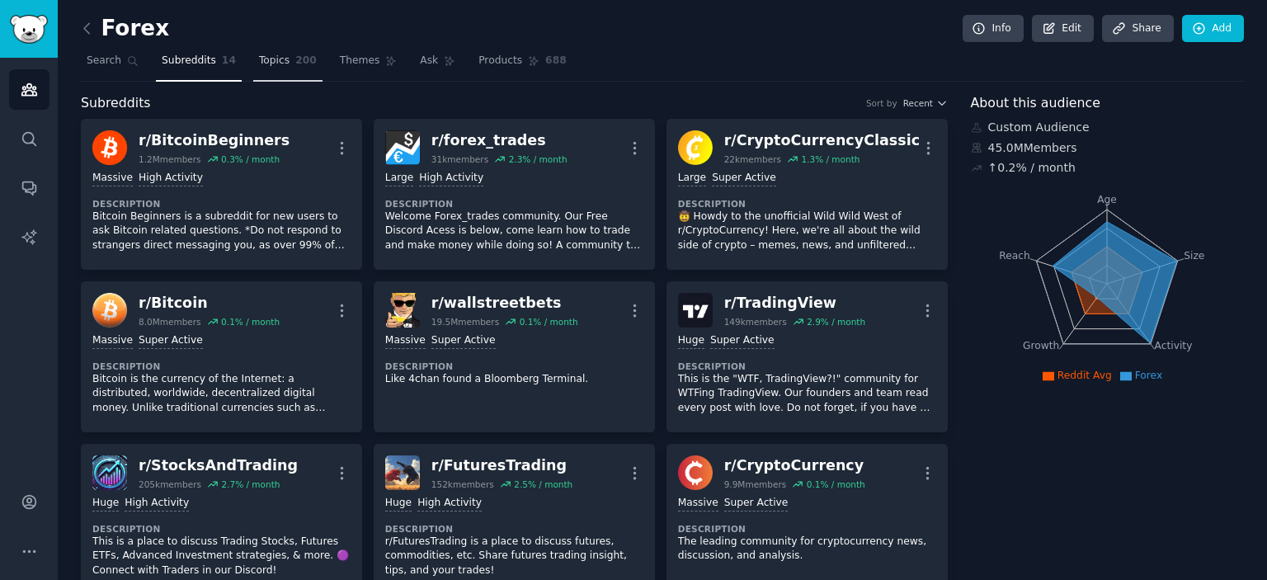
click at [269, 73] on link "Topics 200" at bounding box center [287, 65] width 69 height 34
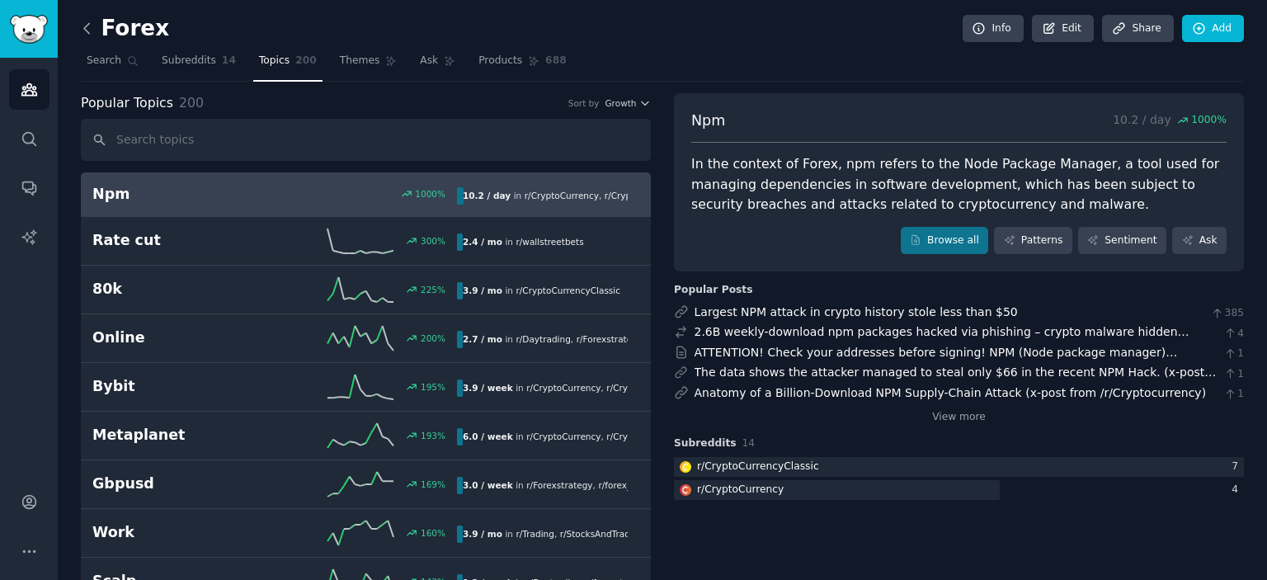
click at [86, 27] on icon at bounding box center [86, 28] width 17 height 17
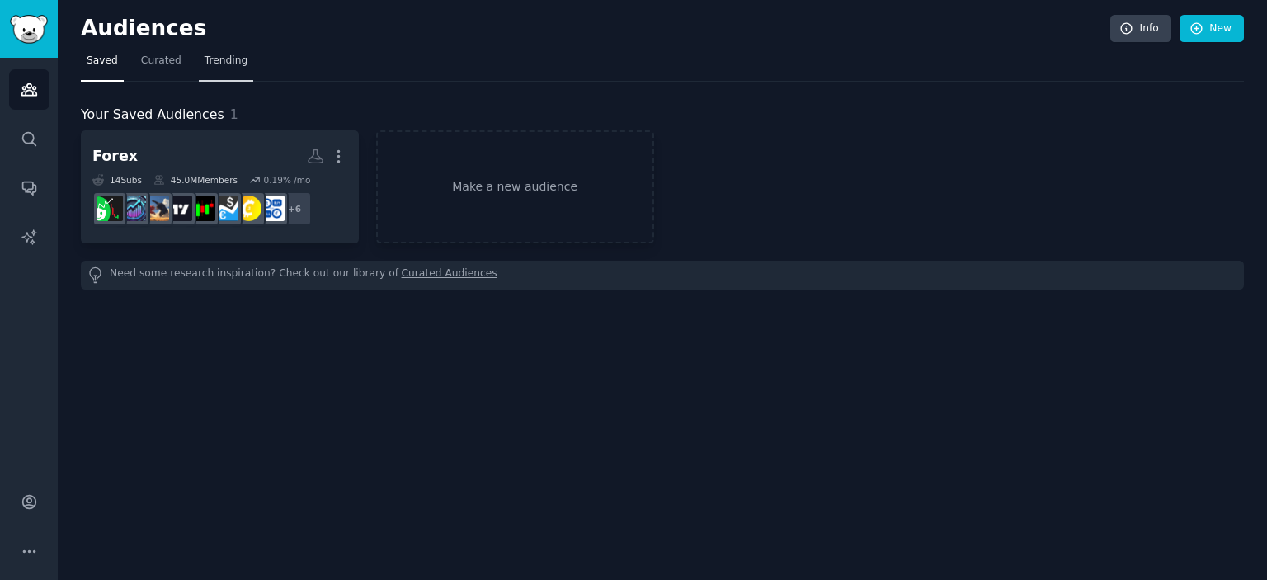
click at [223, 65] on span "Trending" at bounding box center [226, 61] width 43 height 15
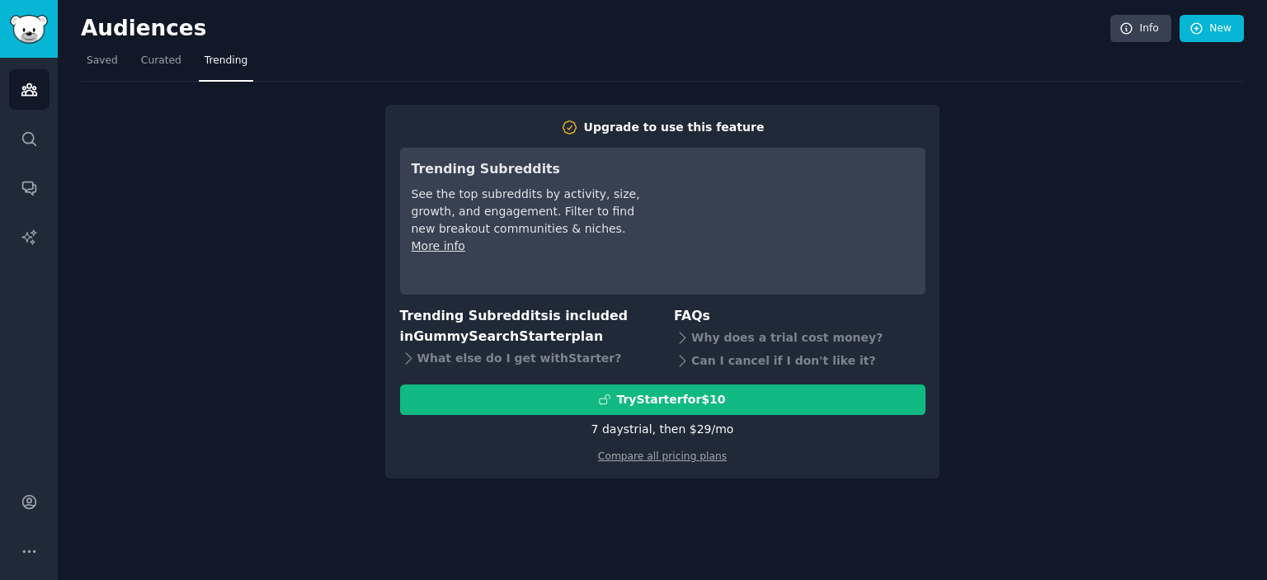
click at [678, 543] on div "Audiences Info New Saved Curated Trending Upgrade to use this feature Trending …" at bounding box center [662, 290] width 1209 height 580
click at [1082, 125] on div "Upgrade to use this feature Trending Subreddits See the top subreddits by activ…" at bounding box center [662, 280] width 1163 height 397
click at [682, 461] on link "Compare all pricing plans" at bounding box center [662, 456] width 129 height 12
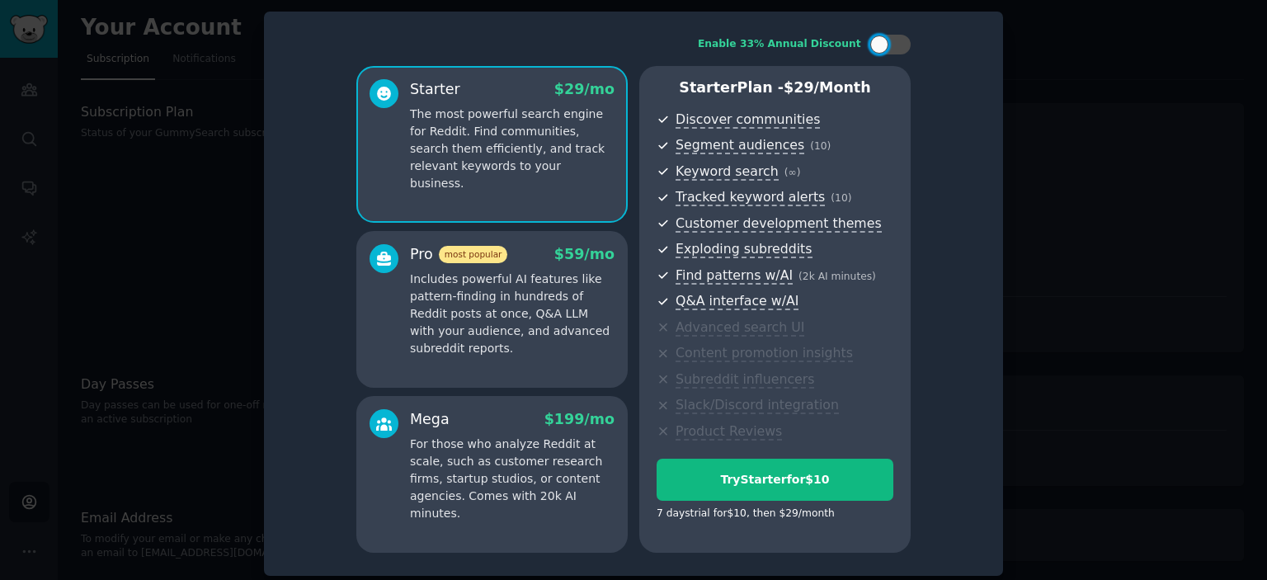
scroll to position [7, 0]
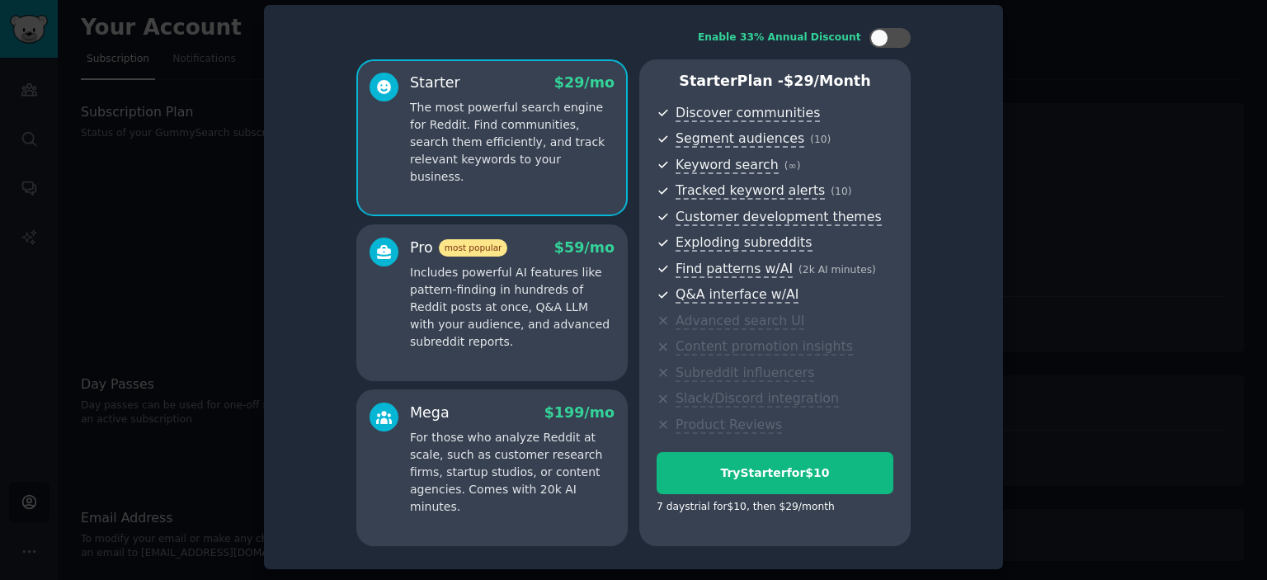
click at [1059, 414] on div at bounding box center [633, 290] width 1267 height 580
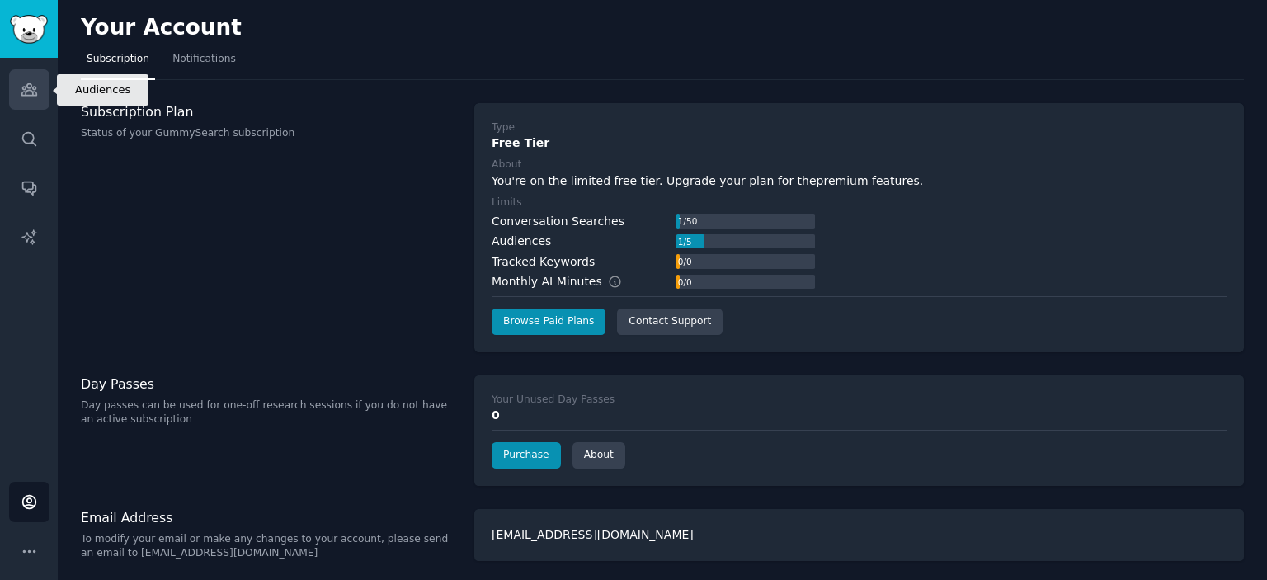
click at [21, 90] on icon "Sidebar" at bounding box center [29, 89] width 17 height 17
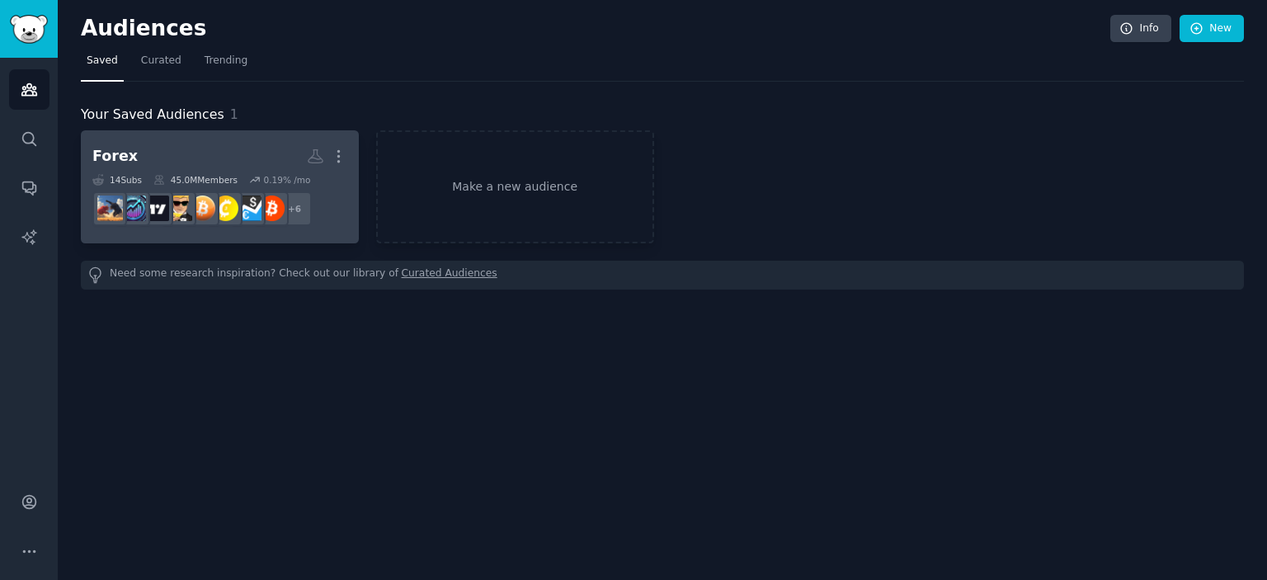
click at [280, 151] on h2 "Forex Custom Audience More" at bounding box center [219, 156] width 255 height 29
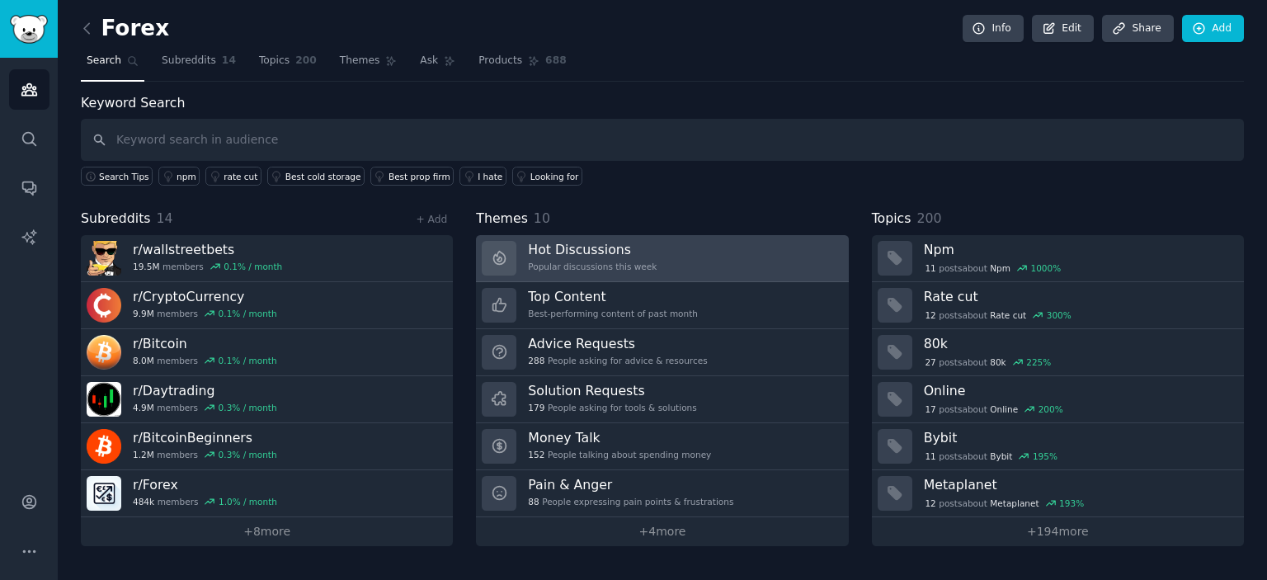
click at [667, 263] on link "Hot Discussions Popular discussions this week" at bounding box center [662, 258] width 372 height 47
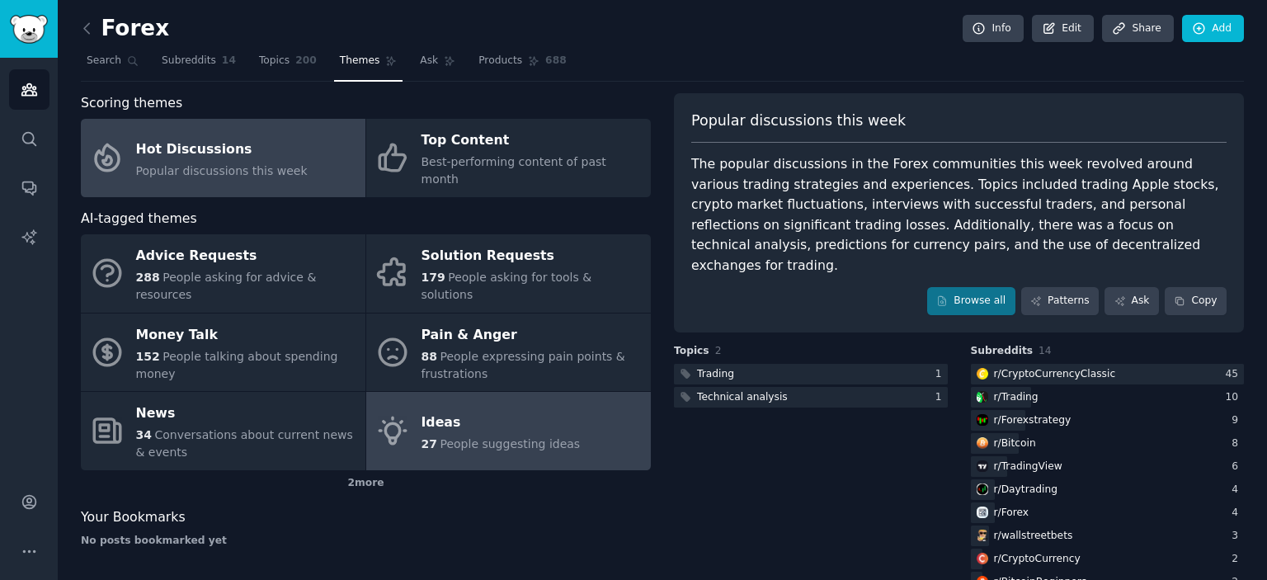
click at [524, 437] on span "People suggesting ideas" at bounding box center [510, 443] width 140 height 13
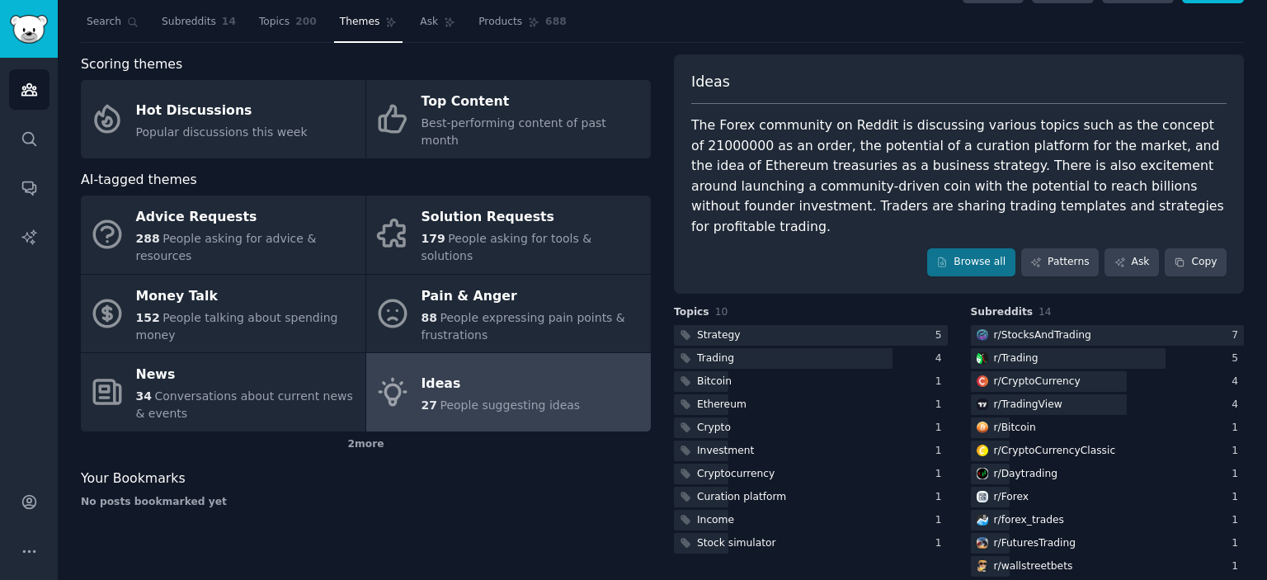
scroll to position [40, 0]
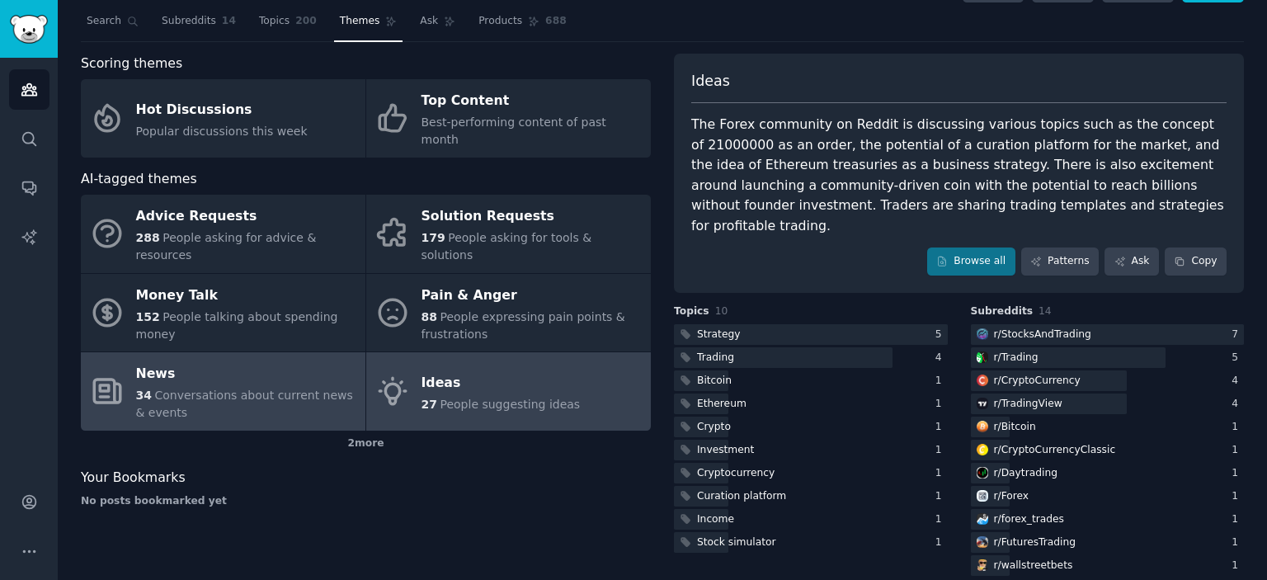
click at [268, 389] on span "Conversations about current news & events" at bounding box center [244, 404] width 217 height 31
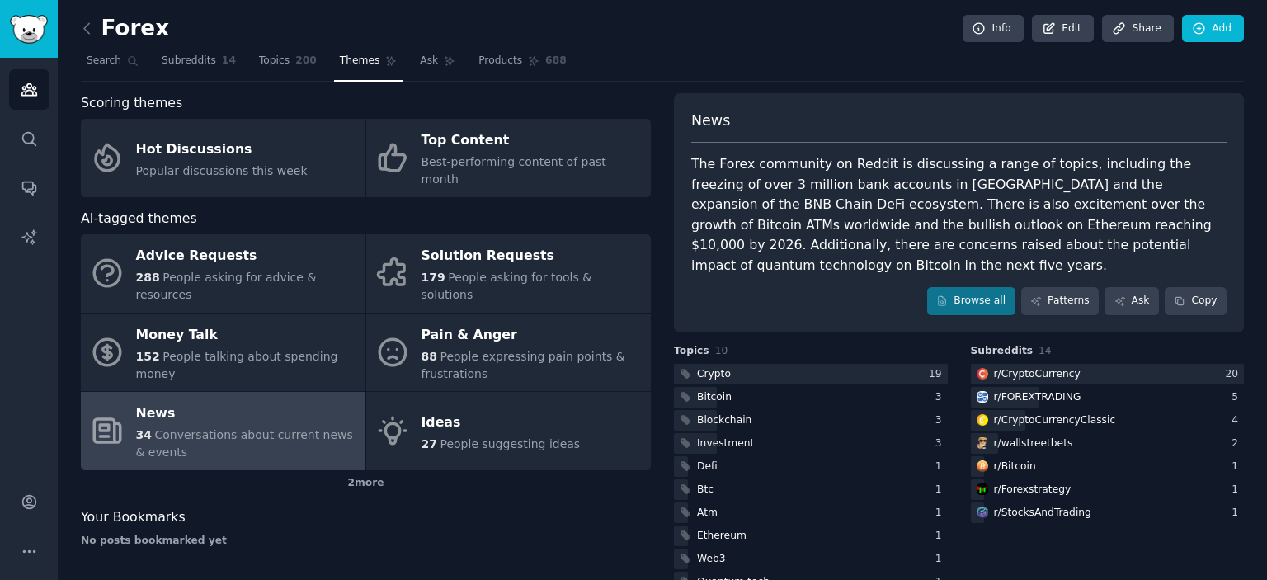
scroll to position [17, 0]
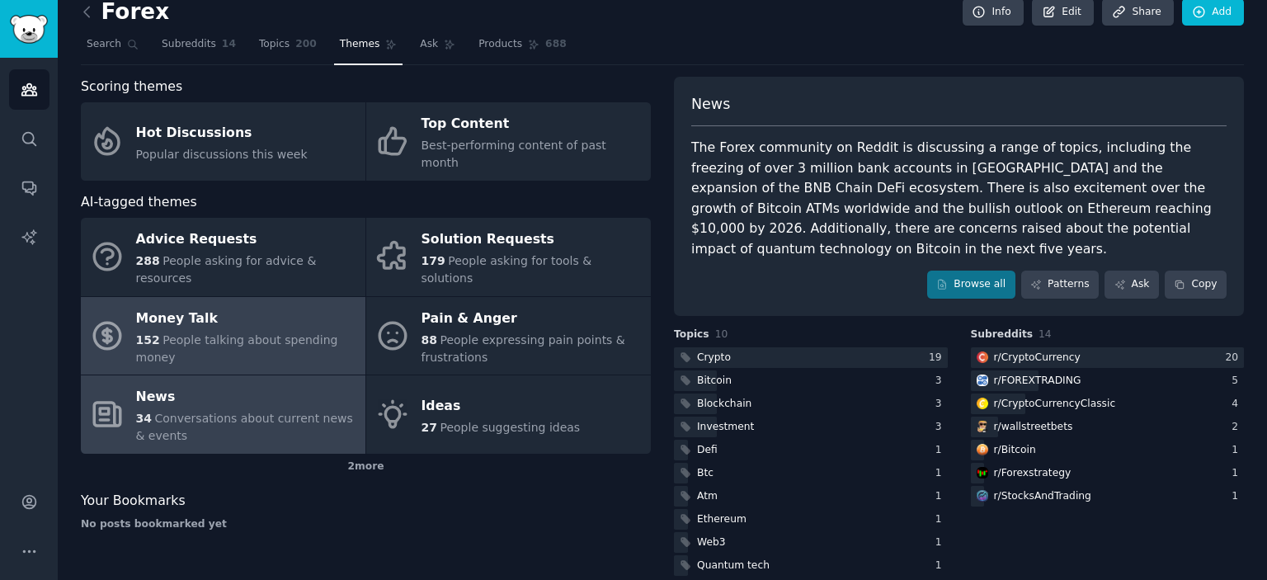
click at [208, 333] on span "People talking about spending money" at bounding box center [237, 348] width 202 height 31
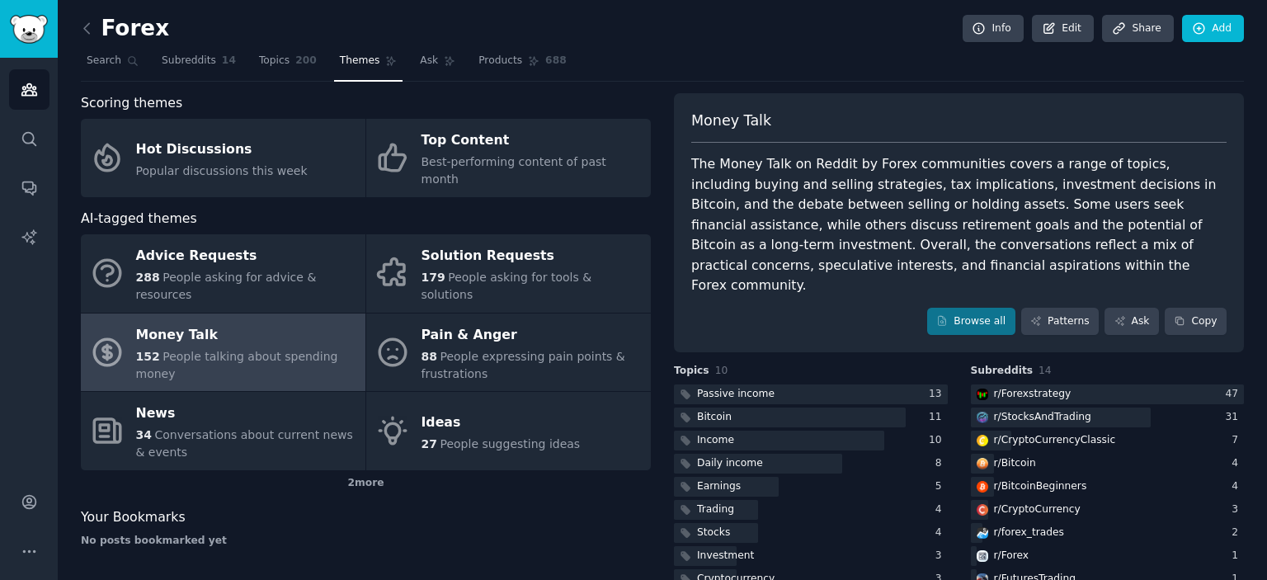
scroll to position [36, 0]
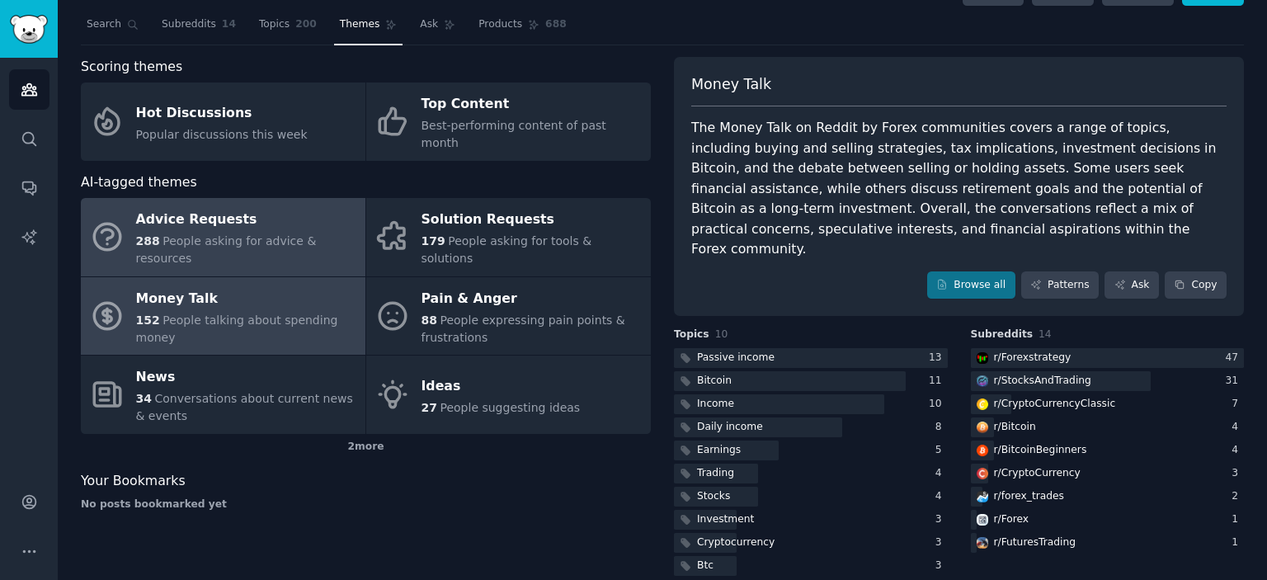
click at [262, 207] on div "Advice Requests" at bounding box center [246, 220] width 221 height 26
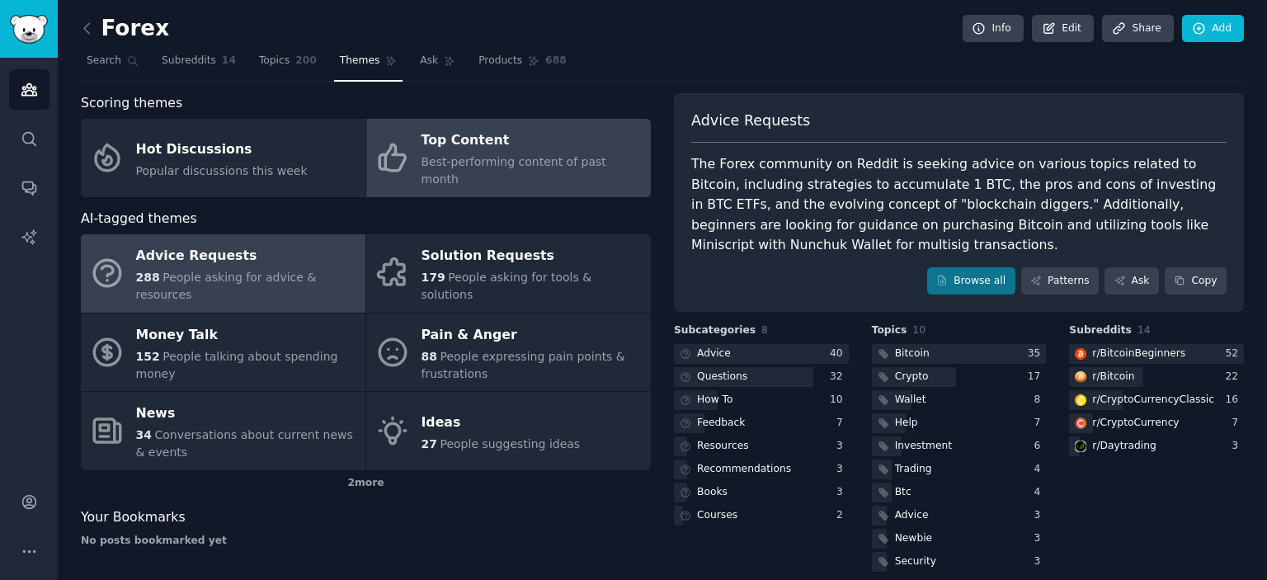
click at [497, 148] on div "Top Content" at bounding box center [532, 141] width 221 height 26
